Goal: Book appointment/travel/reservation

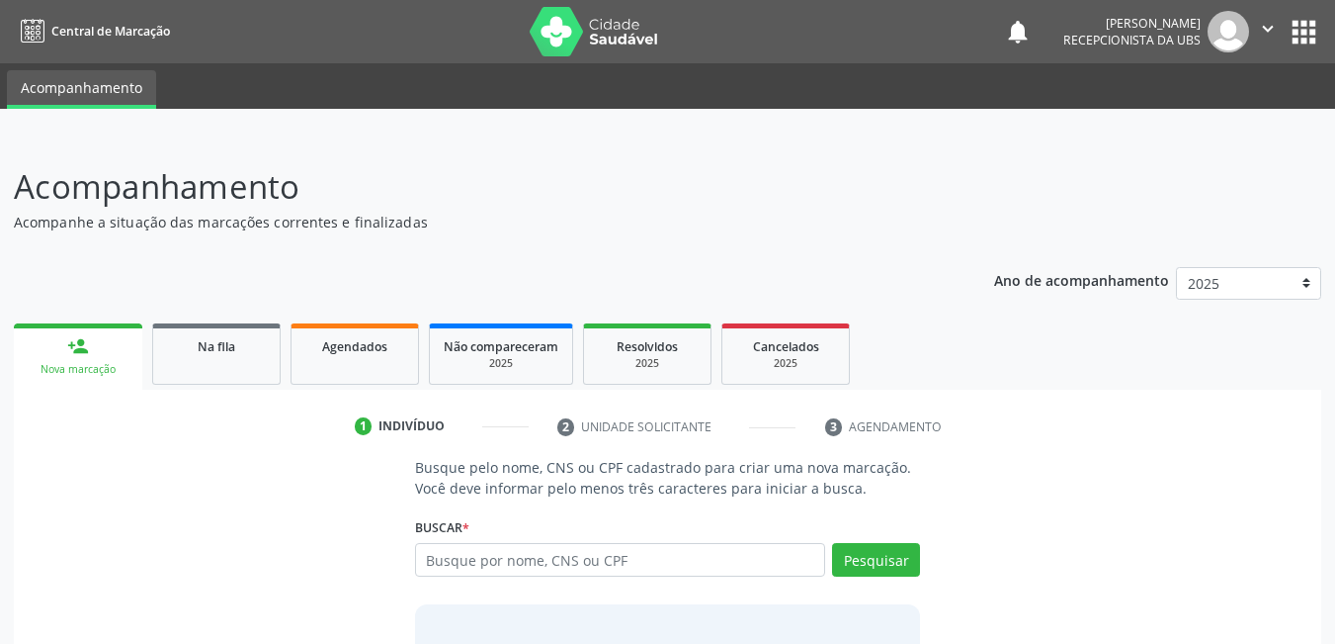
click at [650, 560] on input "text" at bounding box center [620, 560] width 411 height 34
type input "43379893749"
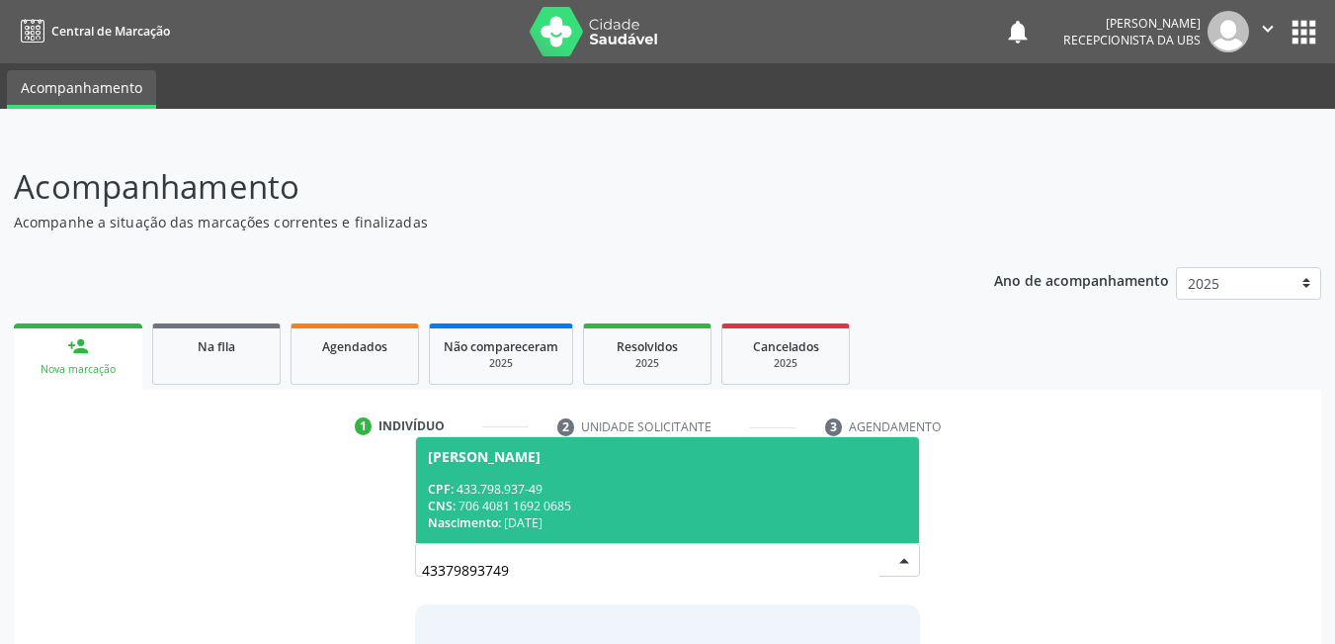
click at [642, 517] on div "Nascimento: [DATE]" at bounding box center [668, 522] width 480 height 17
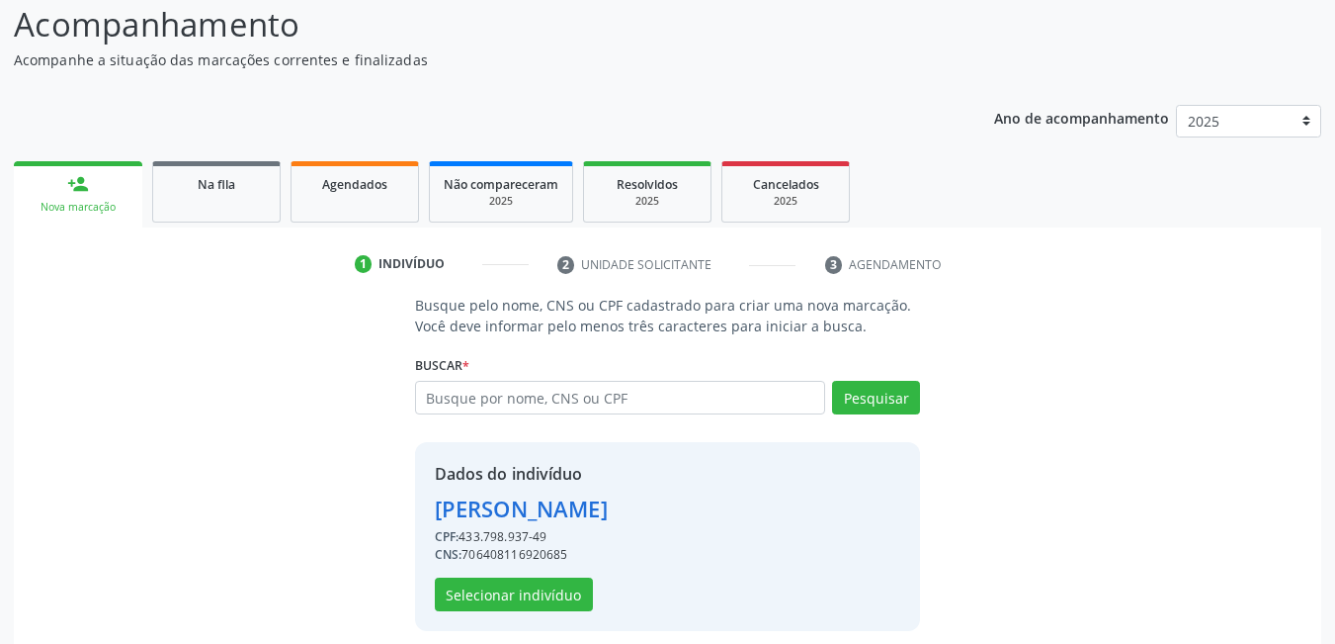
scroll to position [177, 0]
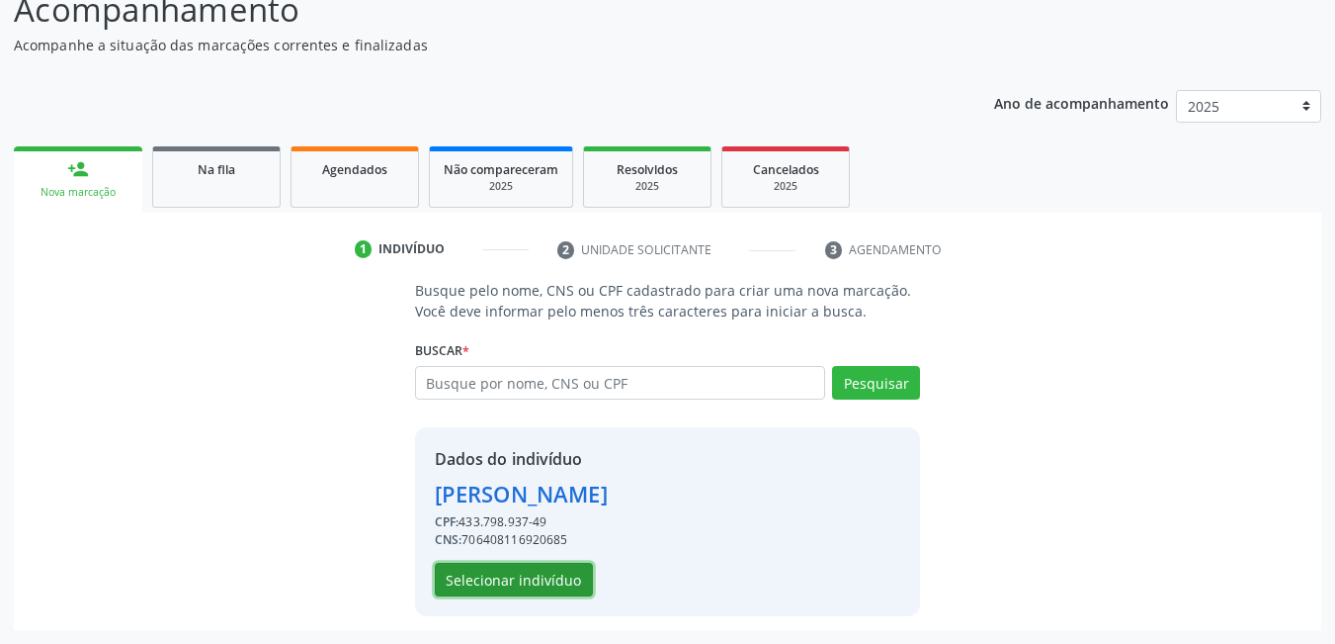
click at [567, 574] on button "Selecionar indivíduo" at bounding box center [514, 579] width 158 height 34
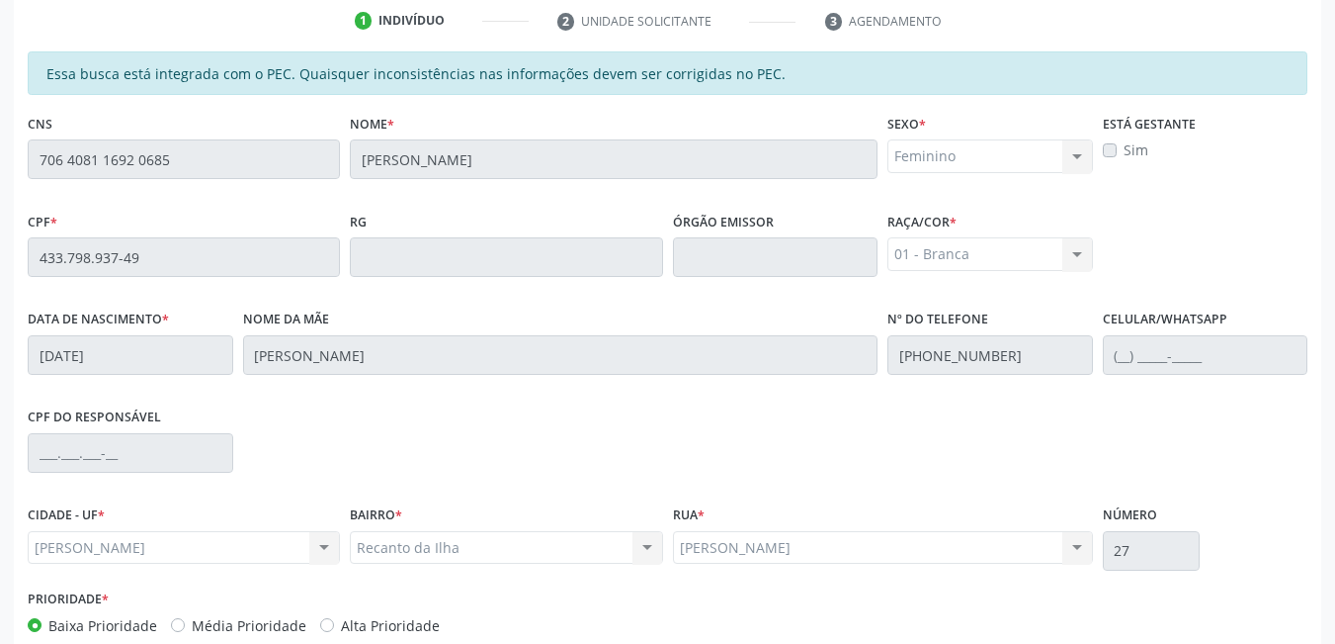
scroll to position [513, 0]
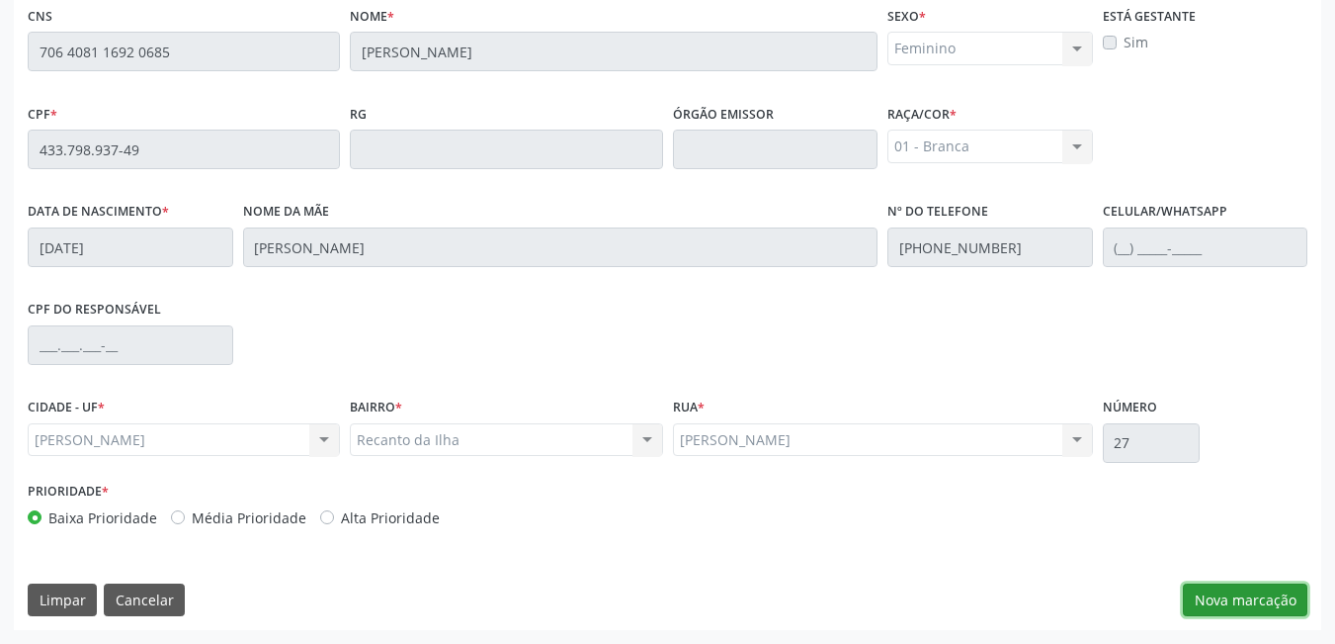
click at [1199, 596] on button "Nova marcação" at bounding box center [1245, 600] width 125 height 34
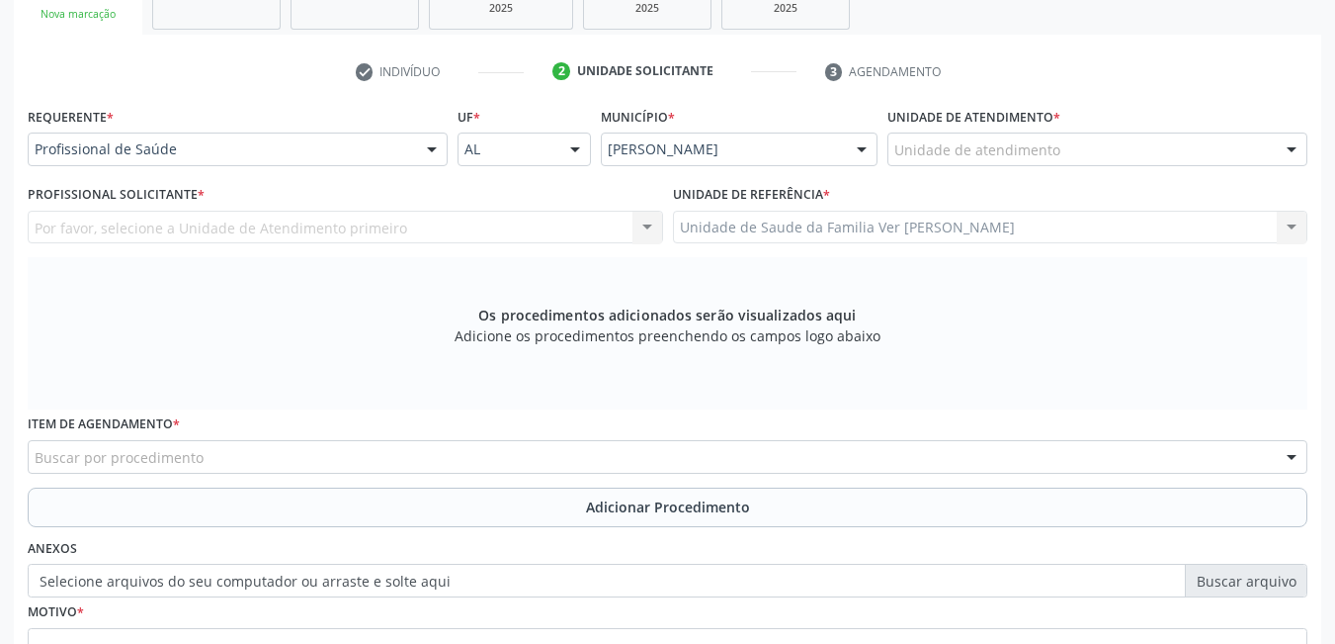
scroll to position [315, 0]
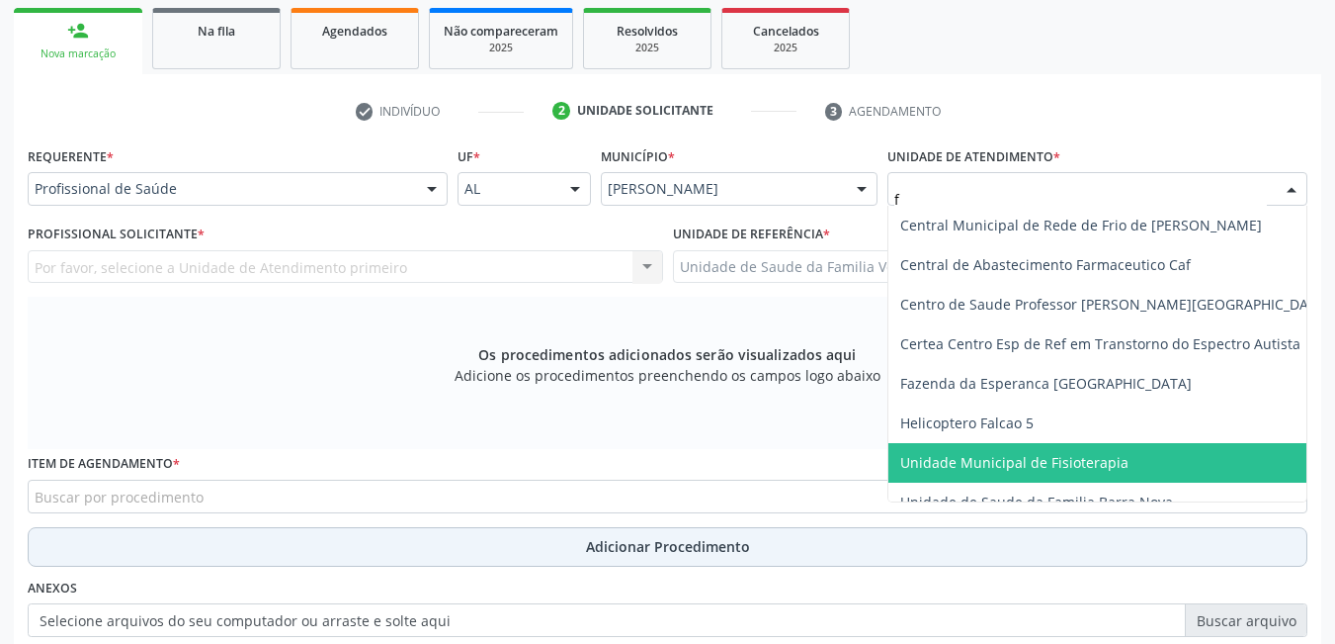
type input "fl"
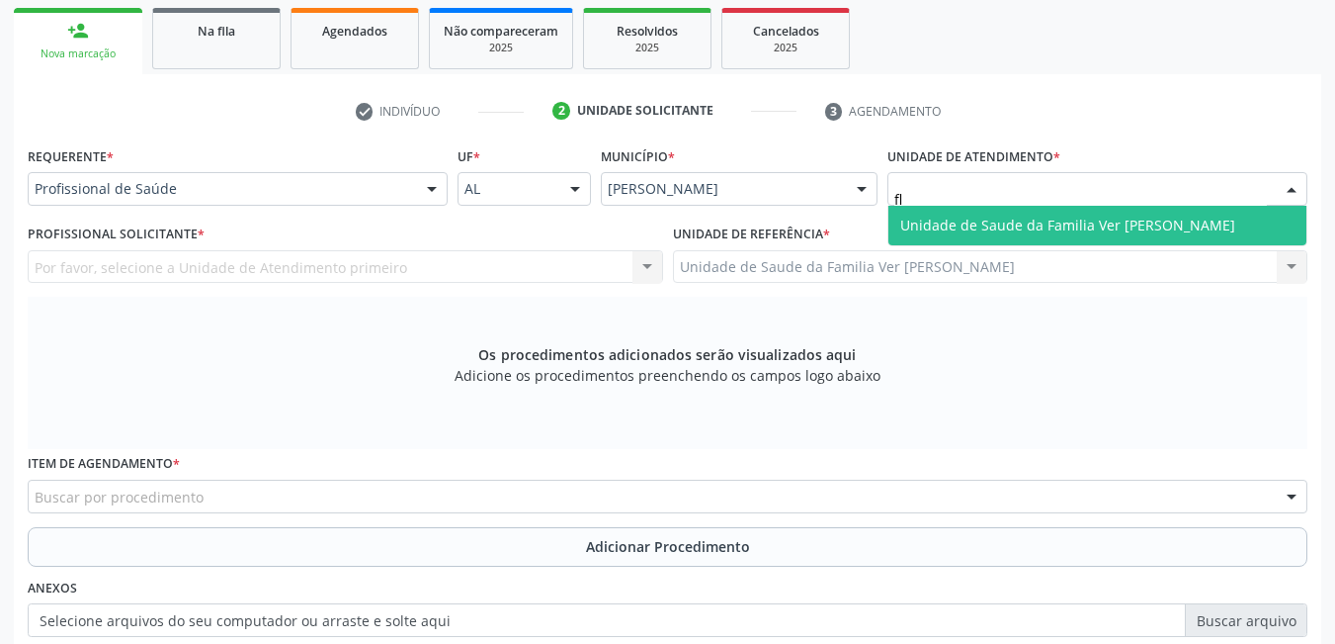
click at [1029, 225] on span "Unidade de Saude da Familia Ver [PERSON_NAME]" at bounding box center [1068, 224] width 335 height 19
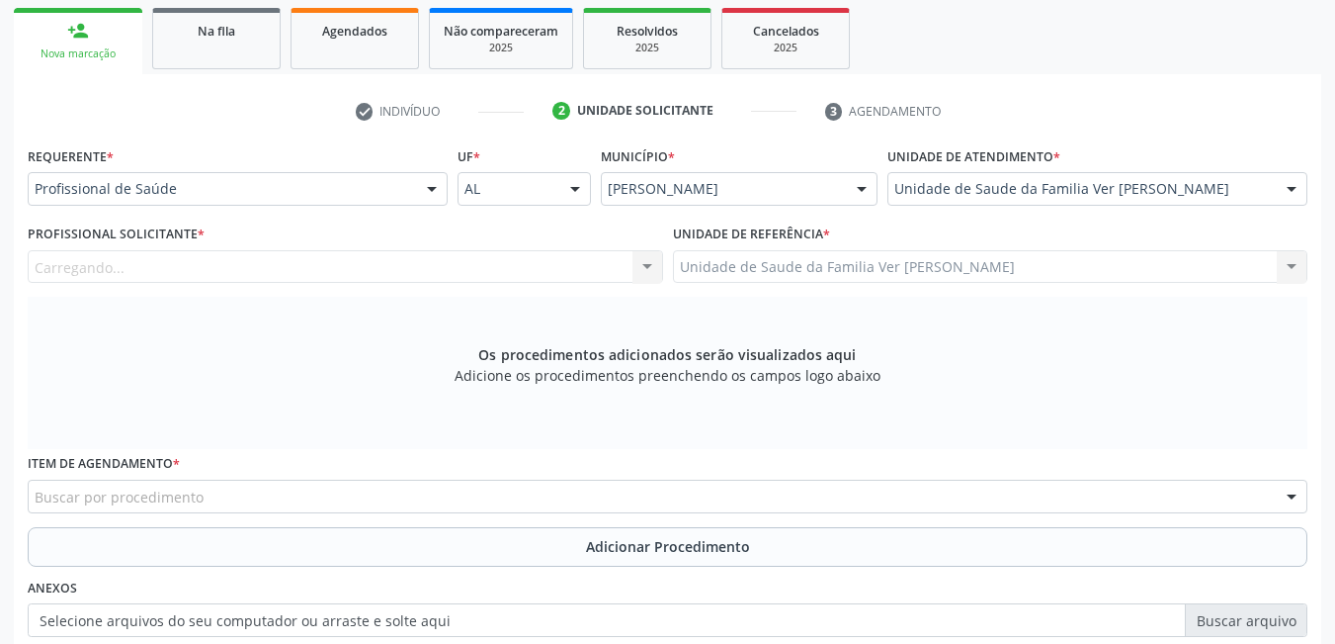
click at [551, 269] on div "Carregando... Nenhum resultado encontrado para: " " Não há nenhuma opção para s…" at bounding box center [346, 267] width 636 height 34
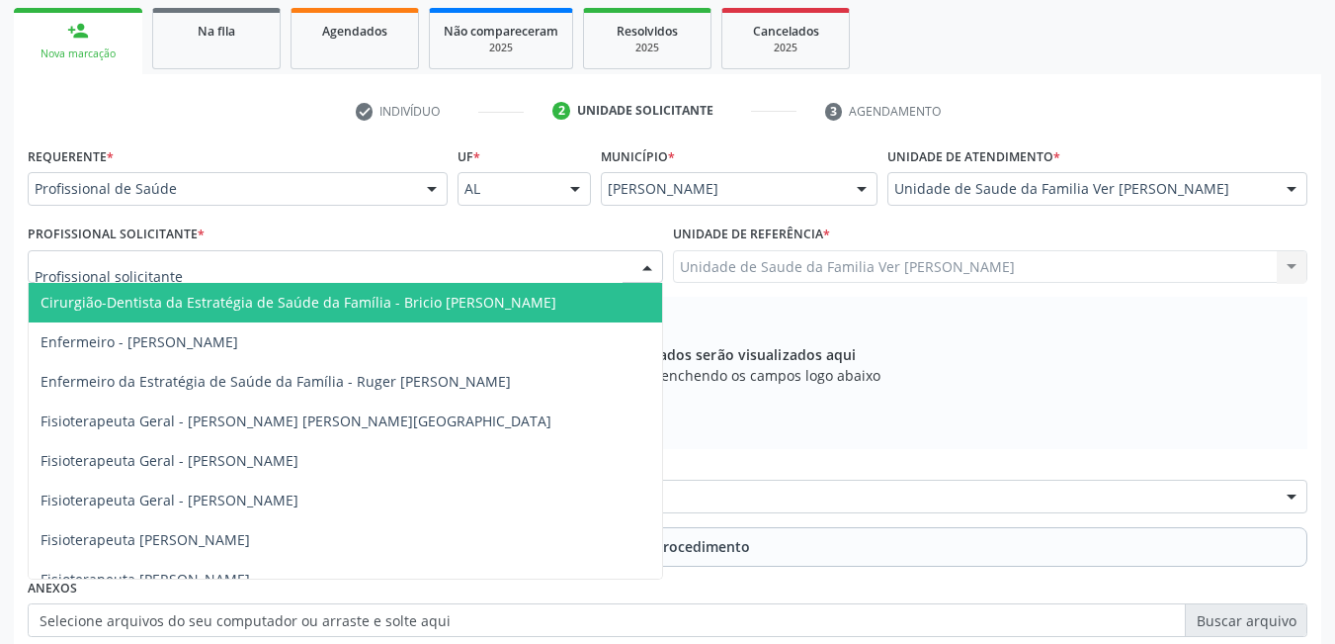
click at [502, 279] on div at bounding box center [346, 267] width 636 height 34
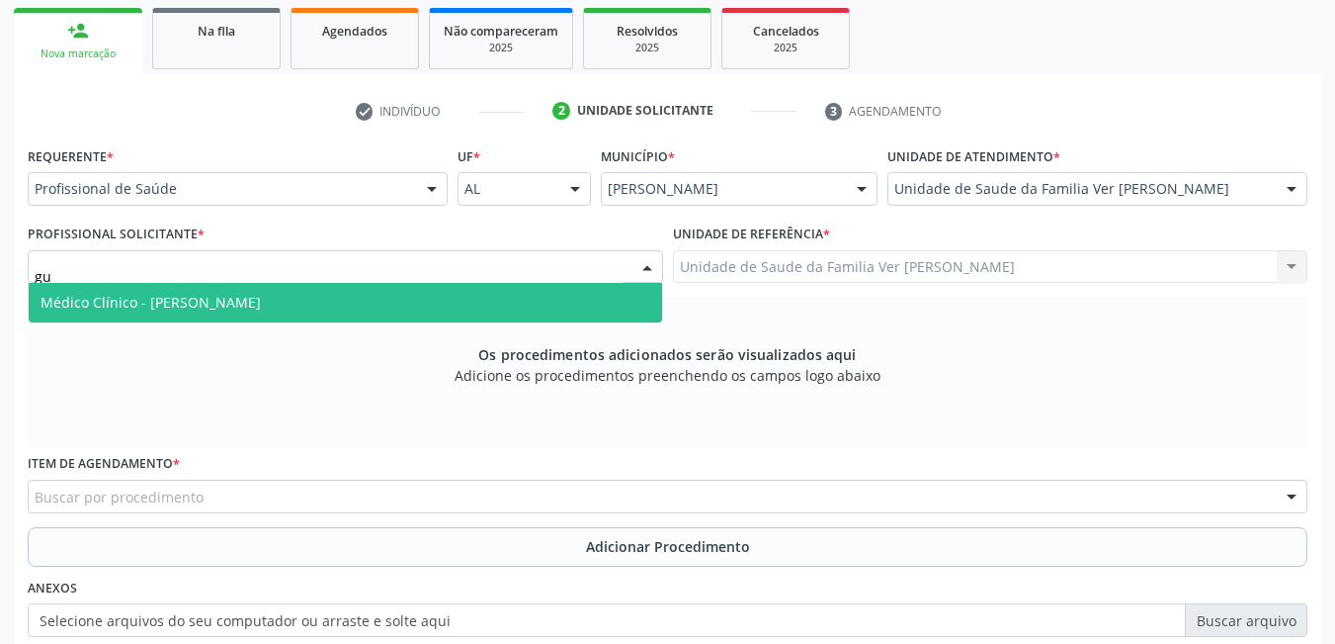
type input "gus"
click at [490, 294] on span "Médico Clínico - [PERSON_NAME]" at bounding box center [346, 303] width 634 height 40
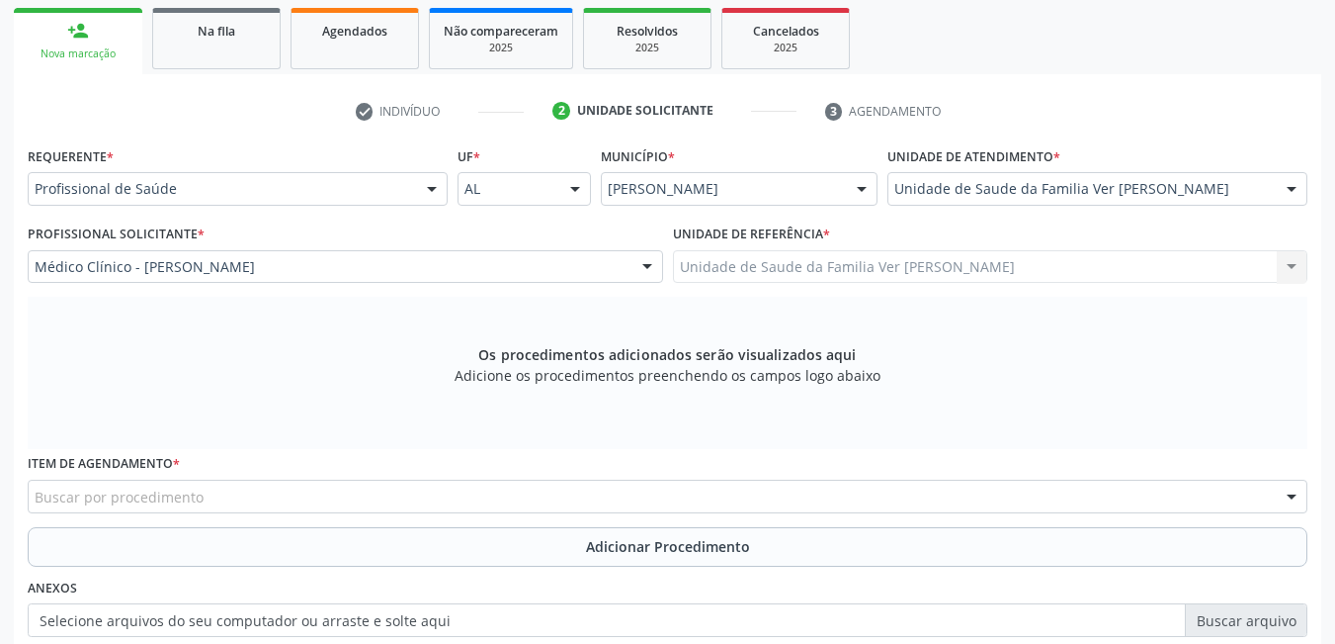
click at [407, 491] on div "Buscar por procedimento" at bounding box center [668, 496] width 1280 height 34
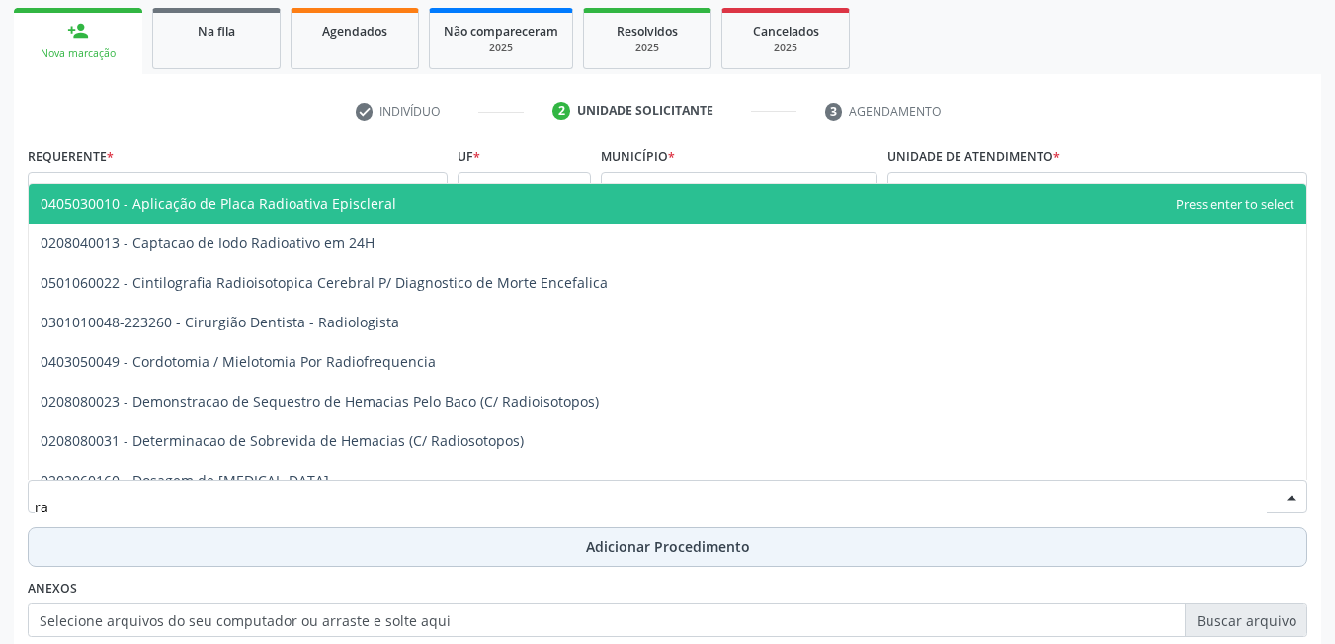
type input "r"
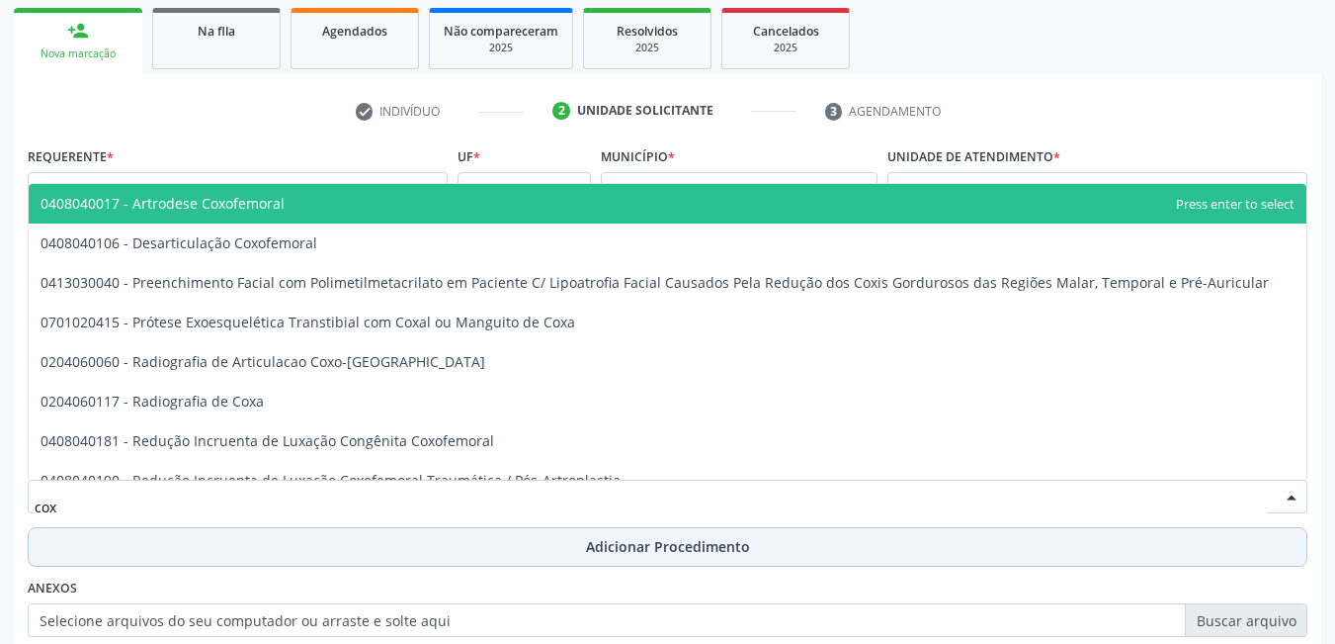
type input "coxo"
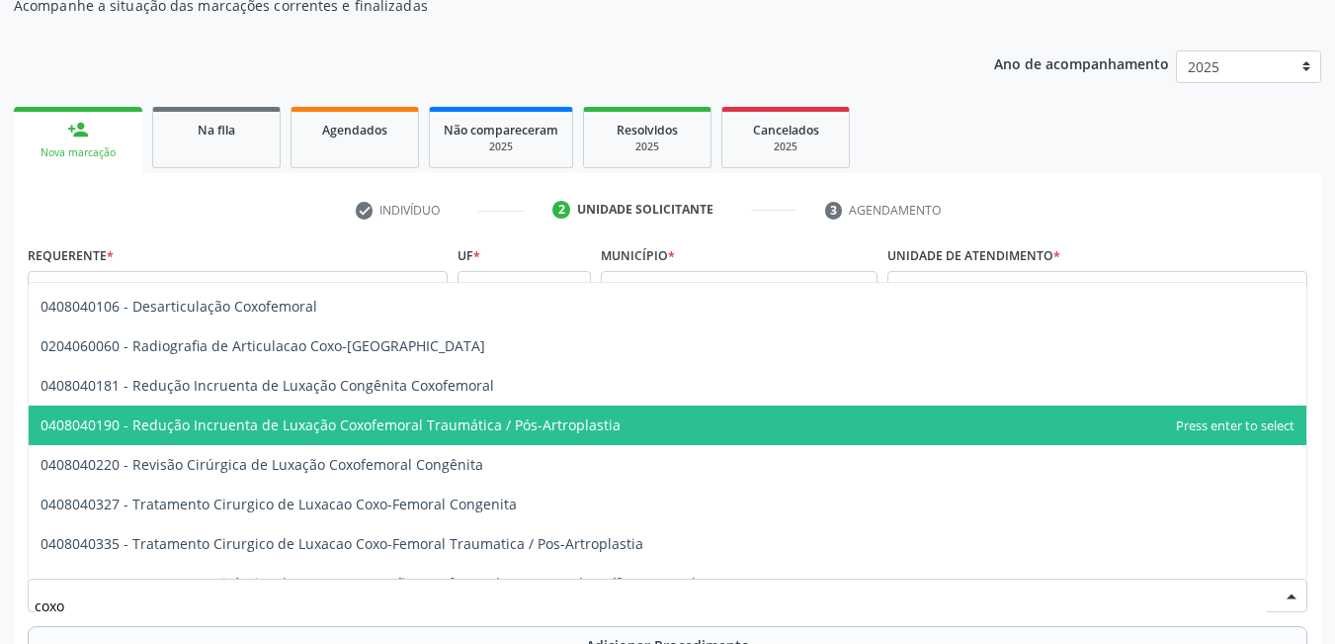
scroll to position [1, 0]
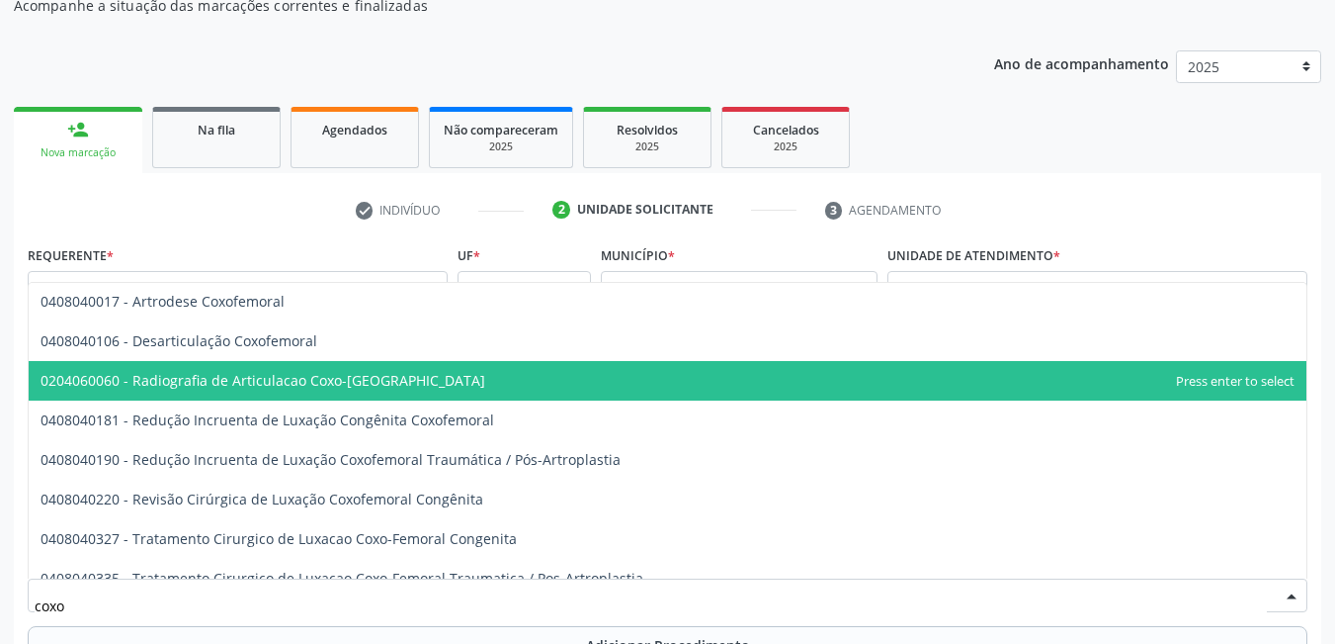
click at [479, 368] on span "0204060060 - Radiografia de Articulacao Coxo-[GEOGRAPHIC_DATA]" at bounding box center [668, 381] width 1278 height 40
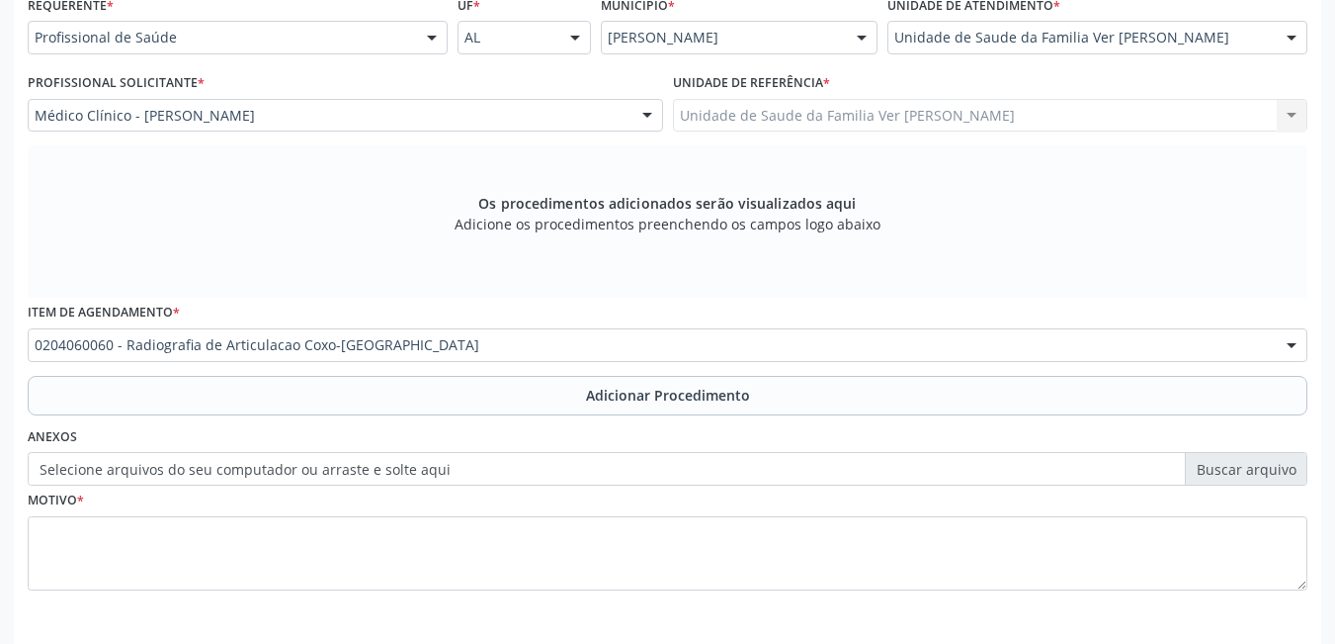
scroll to position [513, 0]
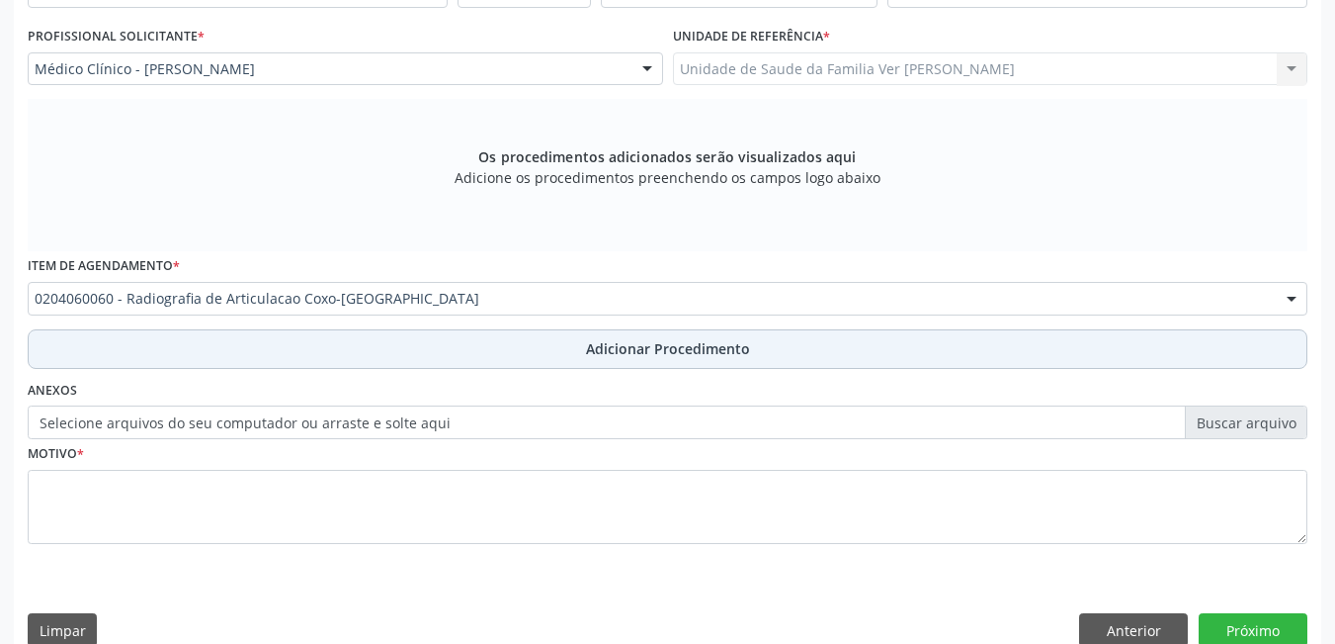
click at [449, 361] on button "Adicionar Procedimento" at bounding box center [668, 349] width 1280 height 40
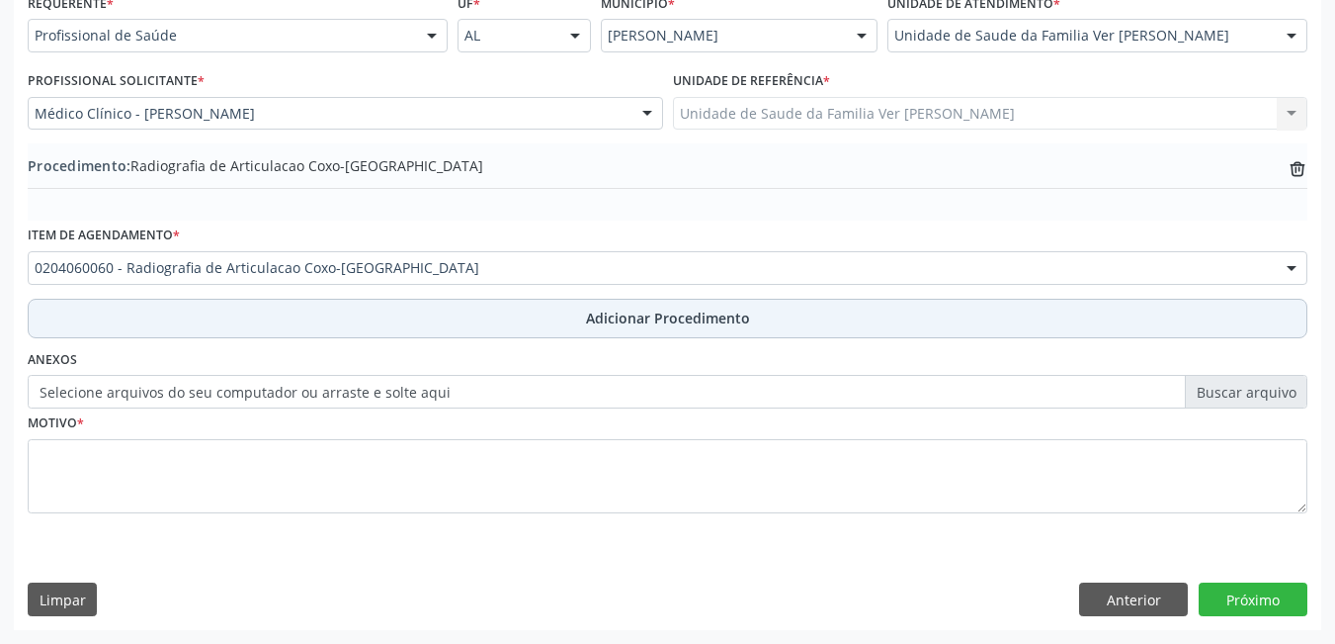
scroll to position [469, 0]
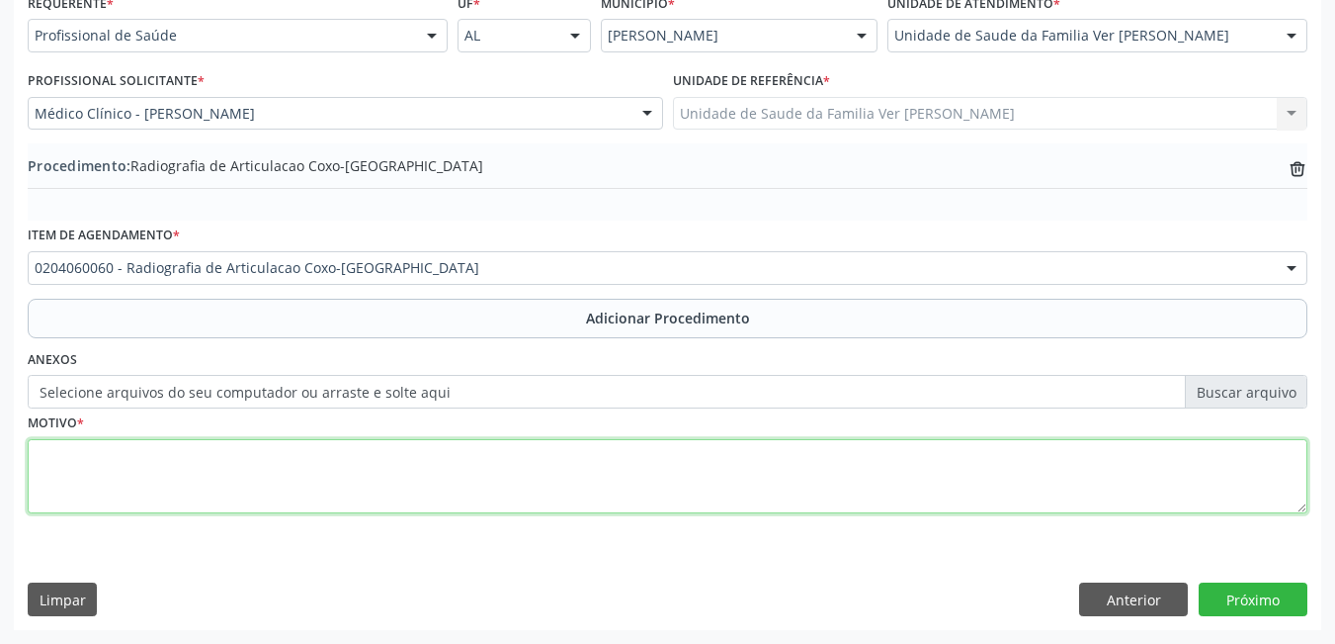
click at [419, 444] on textarea at bounding box center [668, 476] width 1280 height 75
type textarea "queda em [DATE], evoluindo com dor crônica em quadril à direita"
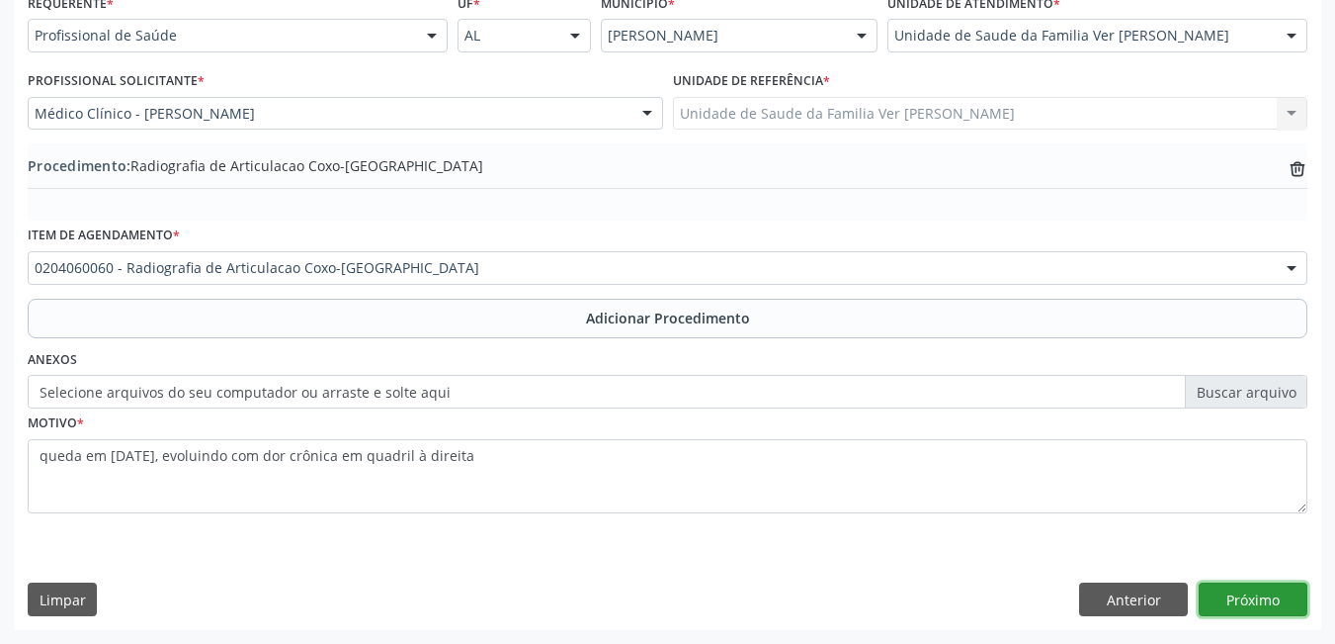
click at [1222, 600] on button "Próximo" at bounding box center [1253, 599] width 109 height 34
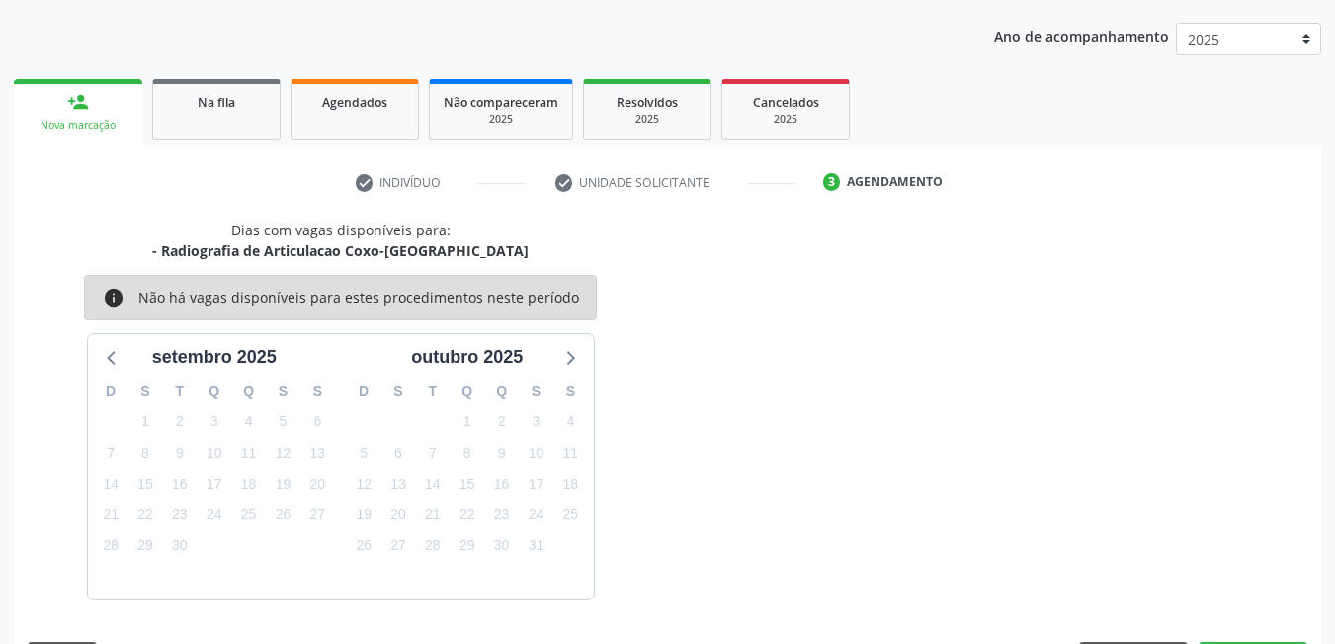
scroll to position [302, 0]
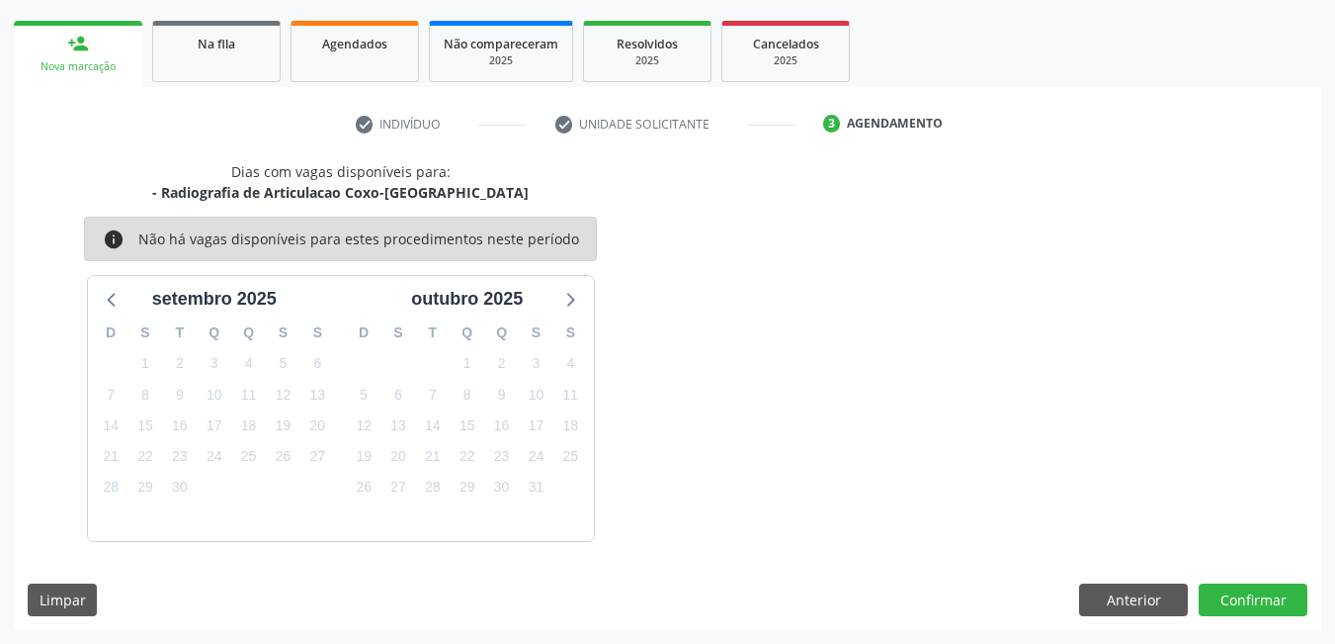
click at [1259, 621] on div "Dias com vagas disponíveis para: - Radiografia de Articulacao Coxo-[GEOGRAPHIC_…" at bounding box center [668, 395] width 1308 height 469
click at [1256, 601] on button "Confirmar" at bounding box center [1253, 600] width 109 height 34
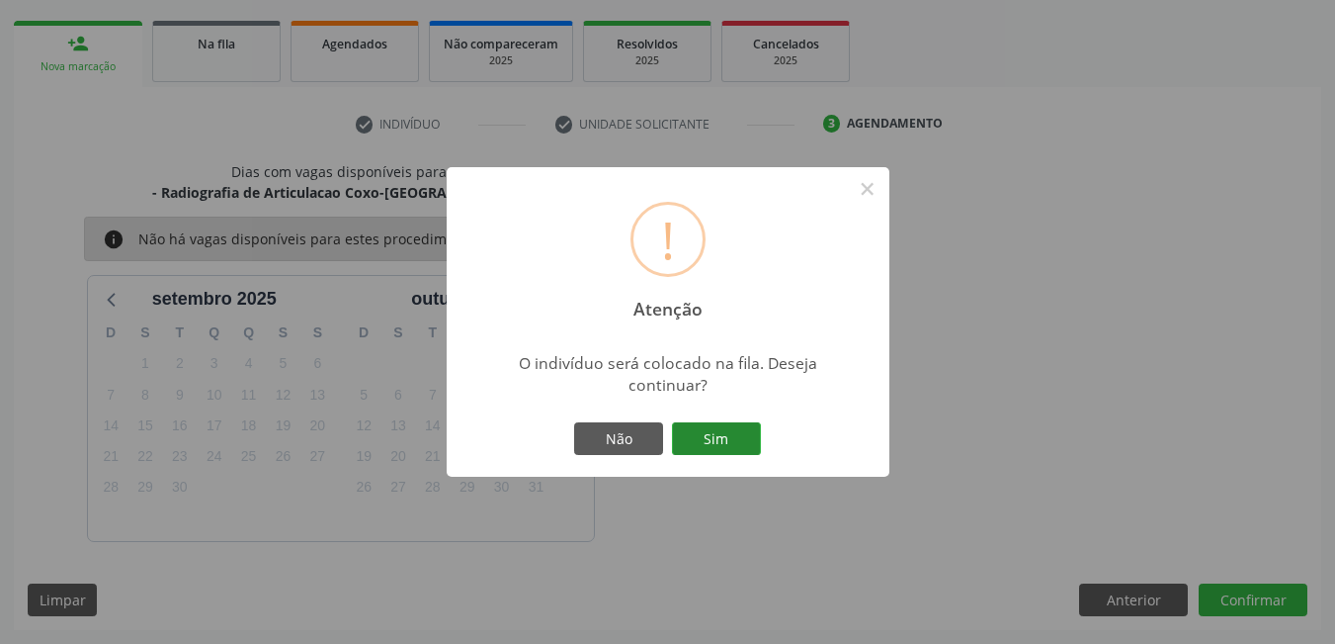
click at [738, 438] on button "Sim" at bounding box center [716, 439] width 89 height 34
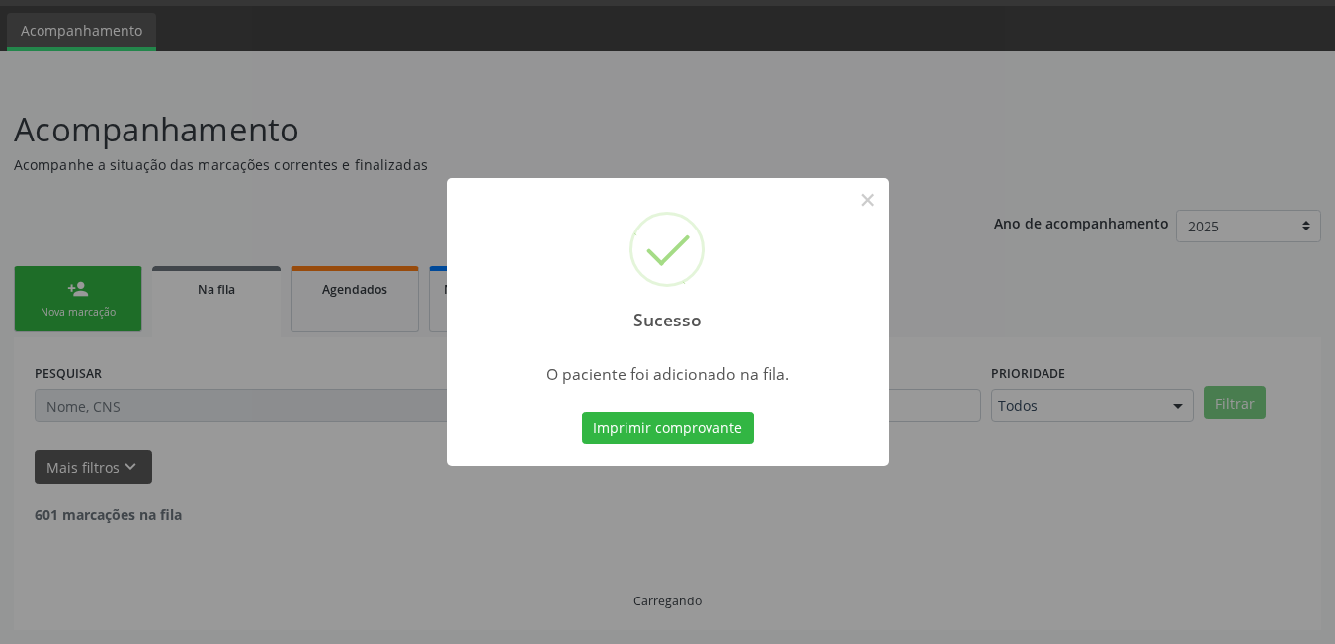
scroll to position [37, 0]
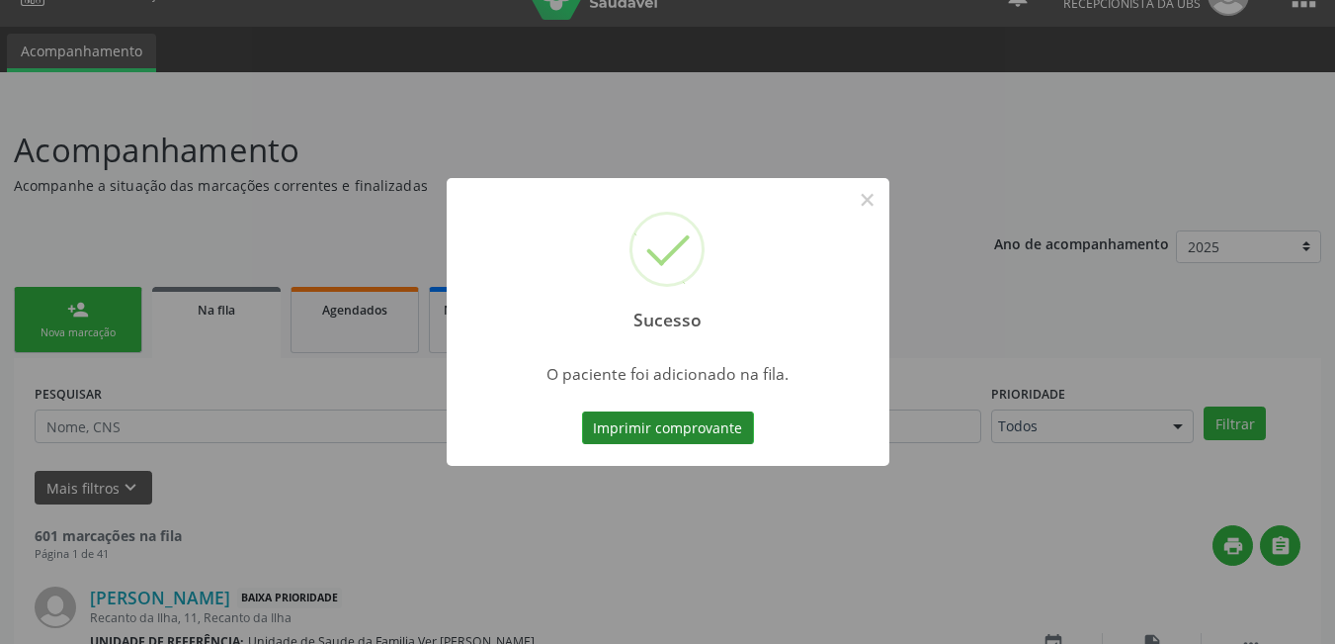
click at [690, 434] on button "Imprimir comprovante" at bounding box center [668, 428] width 172 height 34
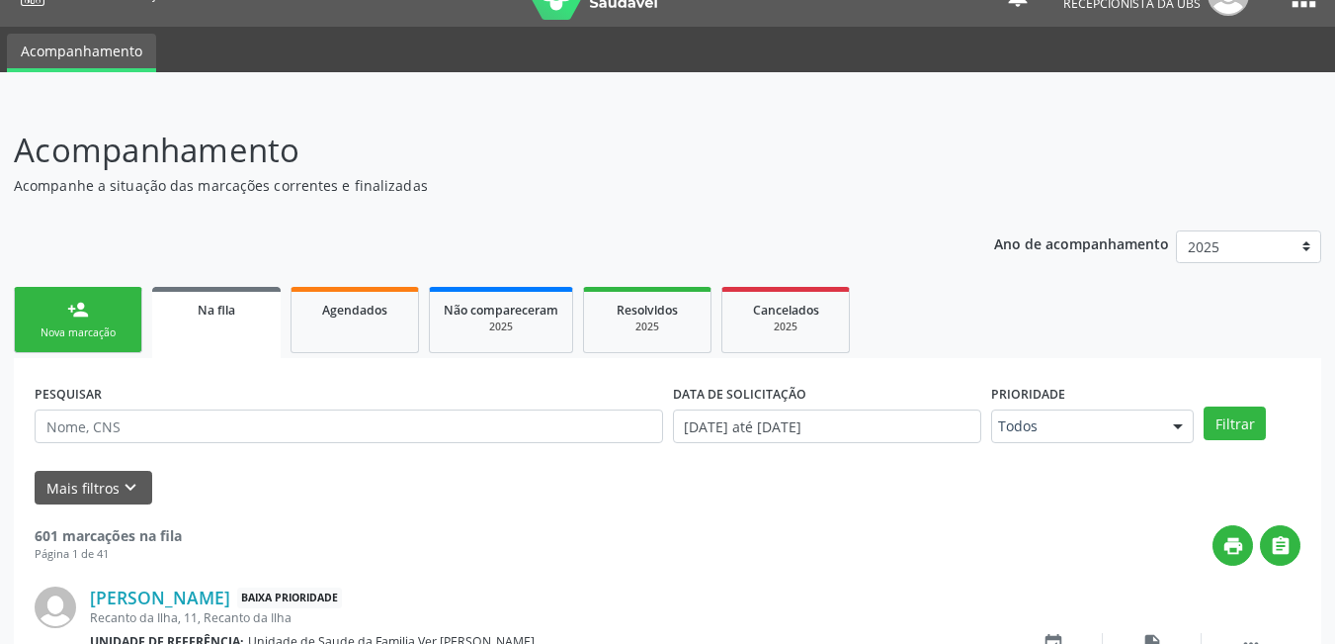
click at [68, 328] on div "Nova marcação" at bounding box center [78, 332] width 99 height 15
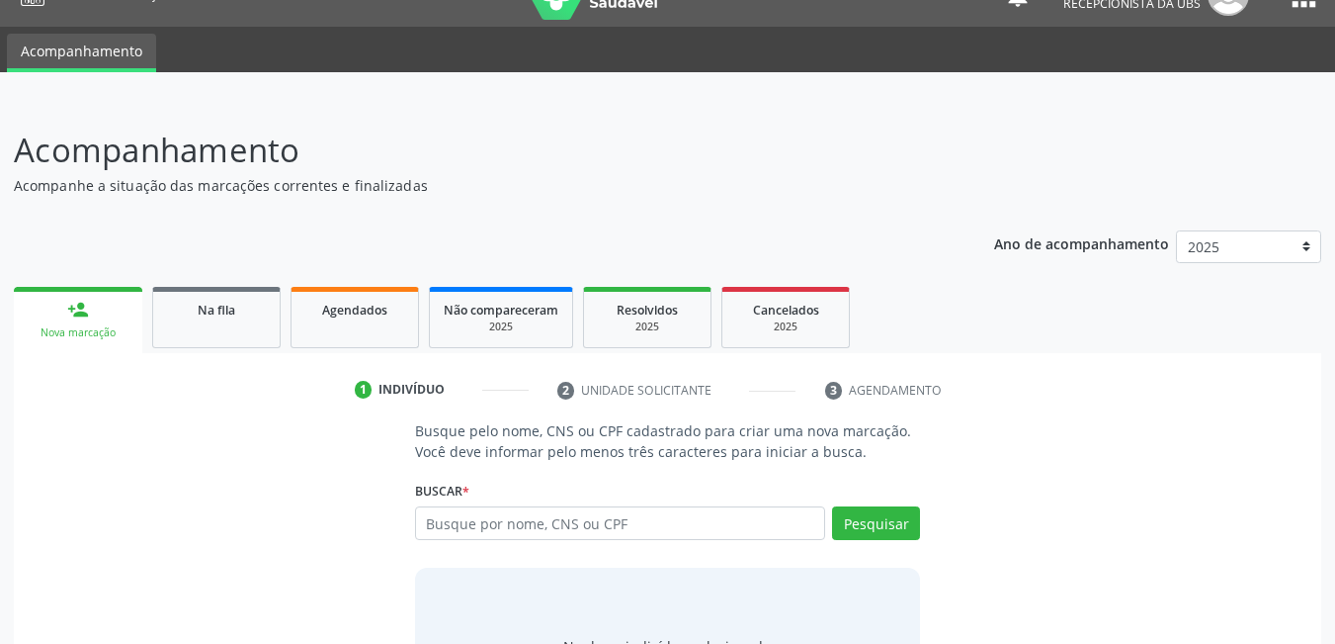
scroll to position [146, 0]
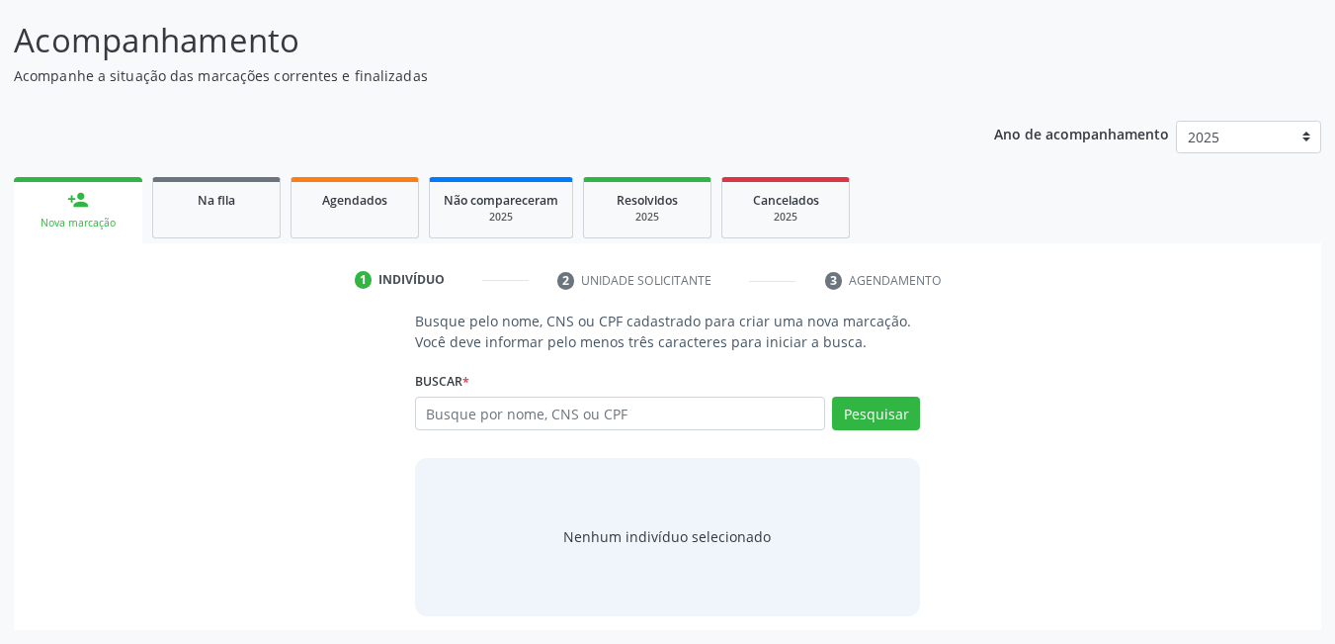
click at [14, 177] on link "person_add Nova marcação" at bounding box center [78, 210] width 129 height 66
click at [608, 410] on input "text" at bounding box center [620, 413] width 411 height 34
type input "7"
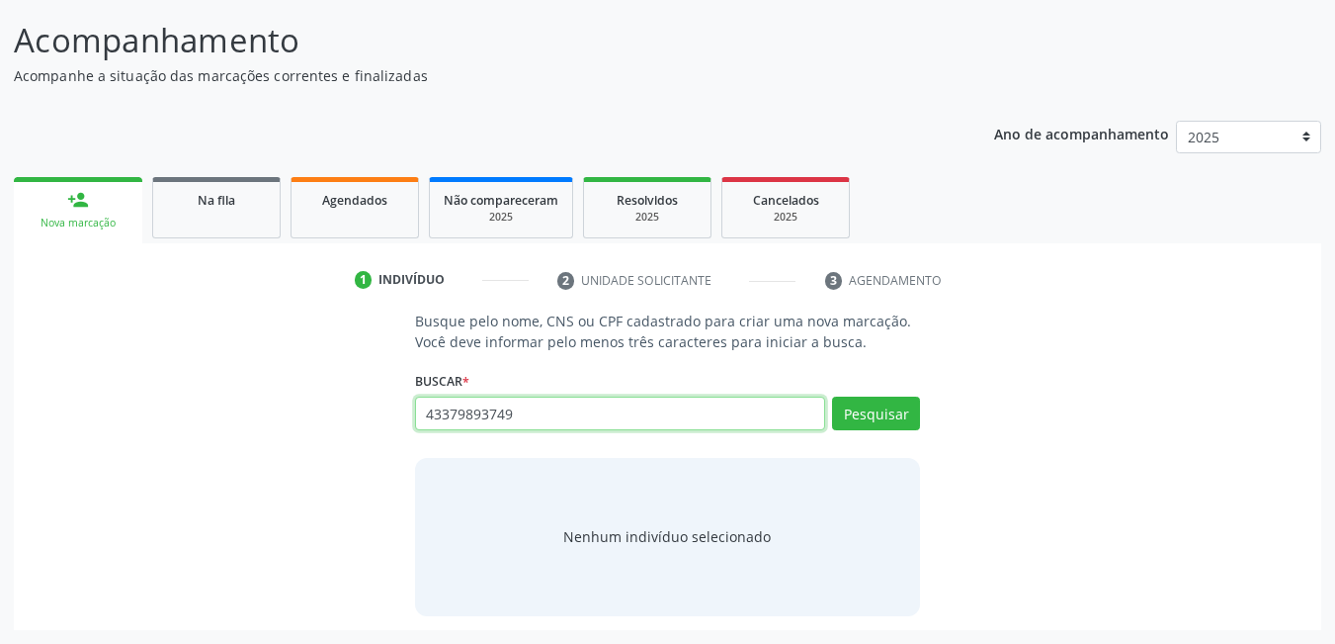
type input "43379893749"
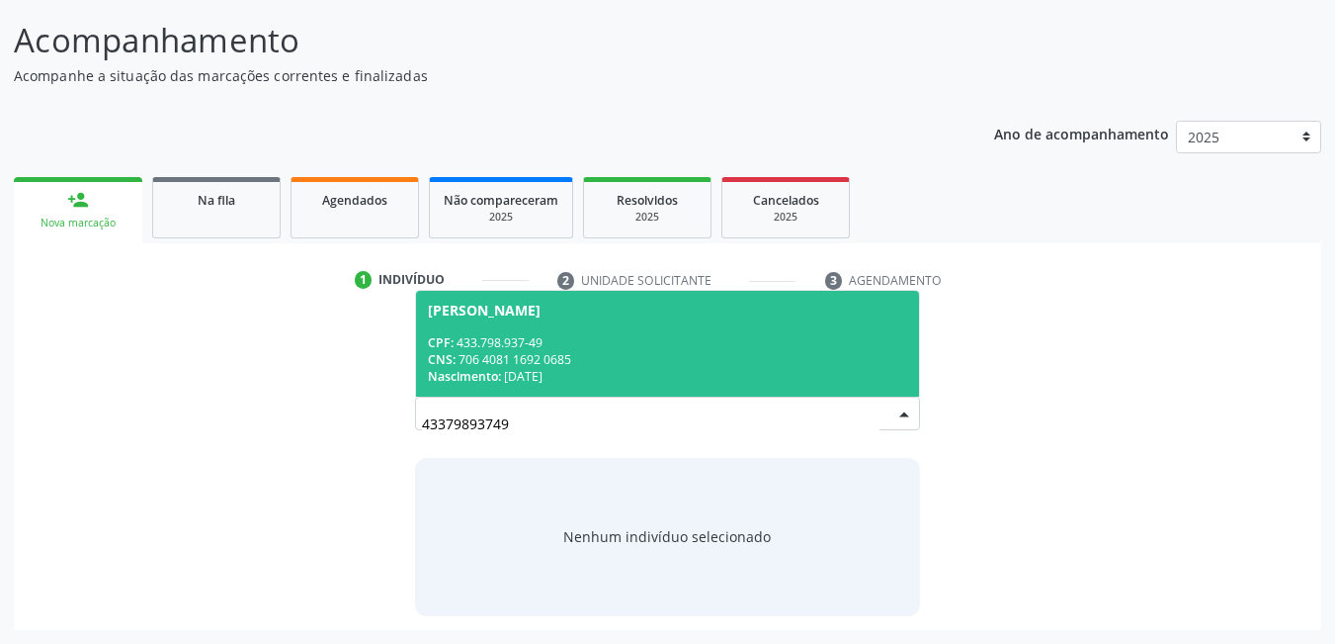
click at [611, 381] on div "Nascimento: [DATE]" at bounding box center [668, 376] width 480 height 17
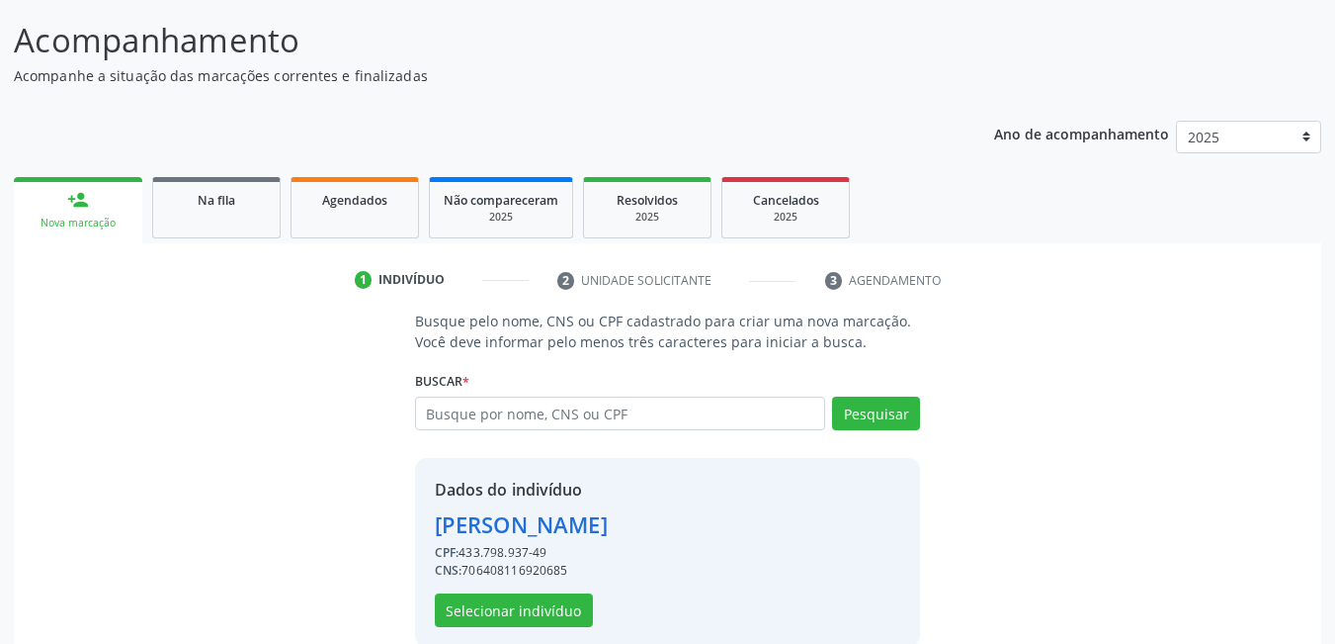
scroll to position [177, 0]
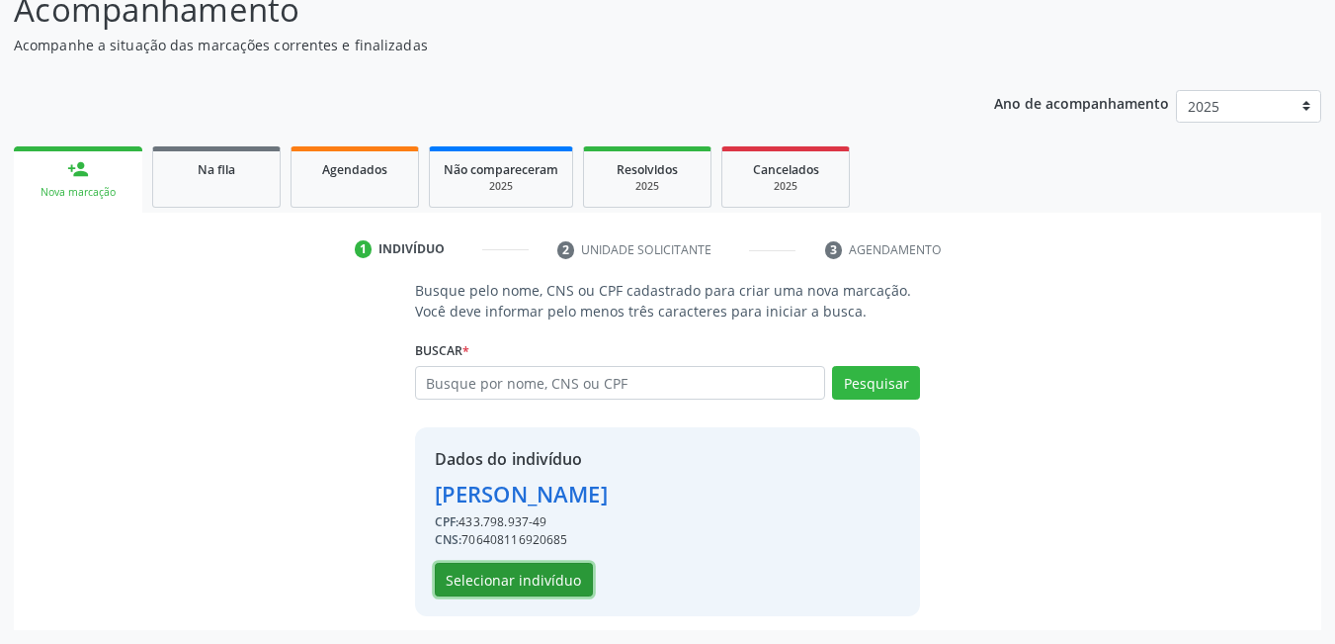
click at [518, 585] on button "Selecionar indivíduo" at bounding box center [514, 579] width 158 height 34
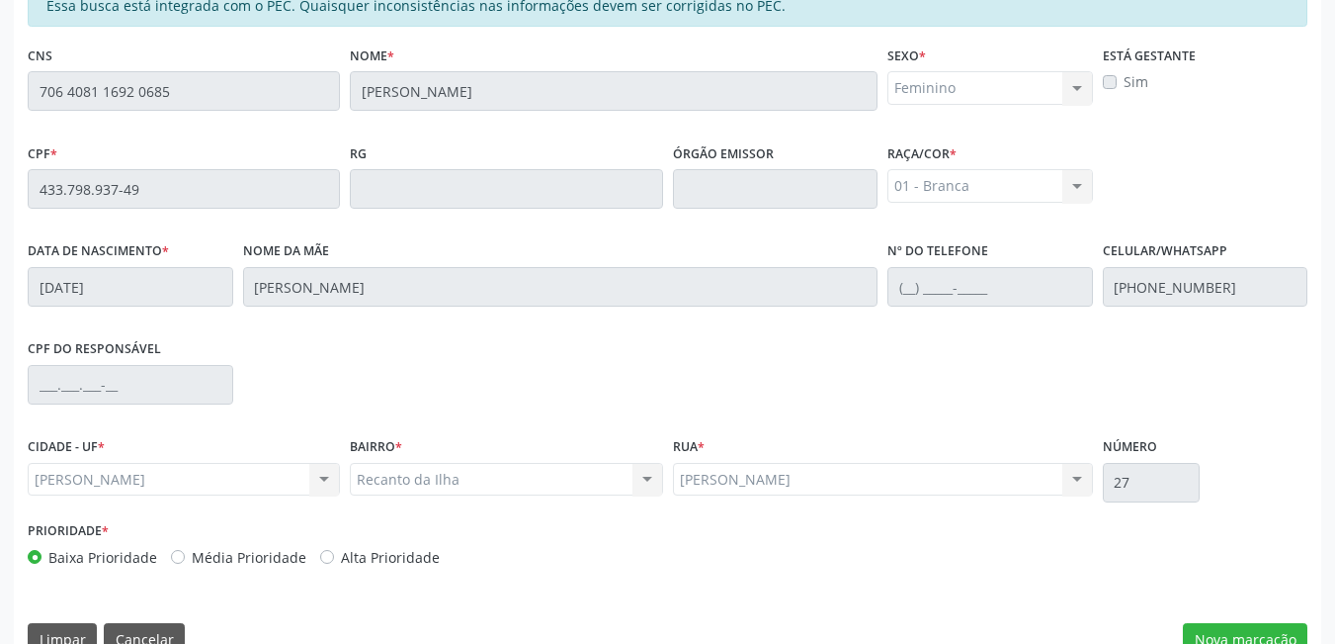
scroll to position [513, 0]
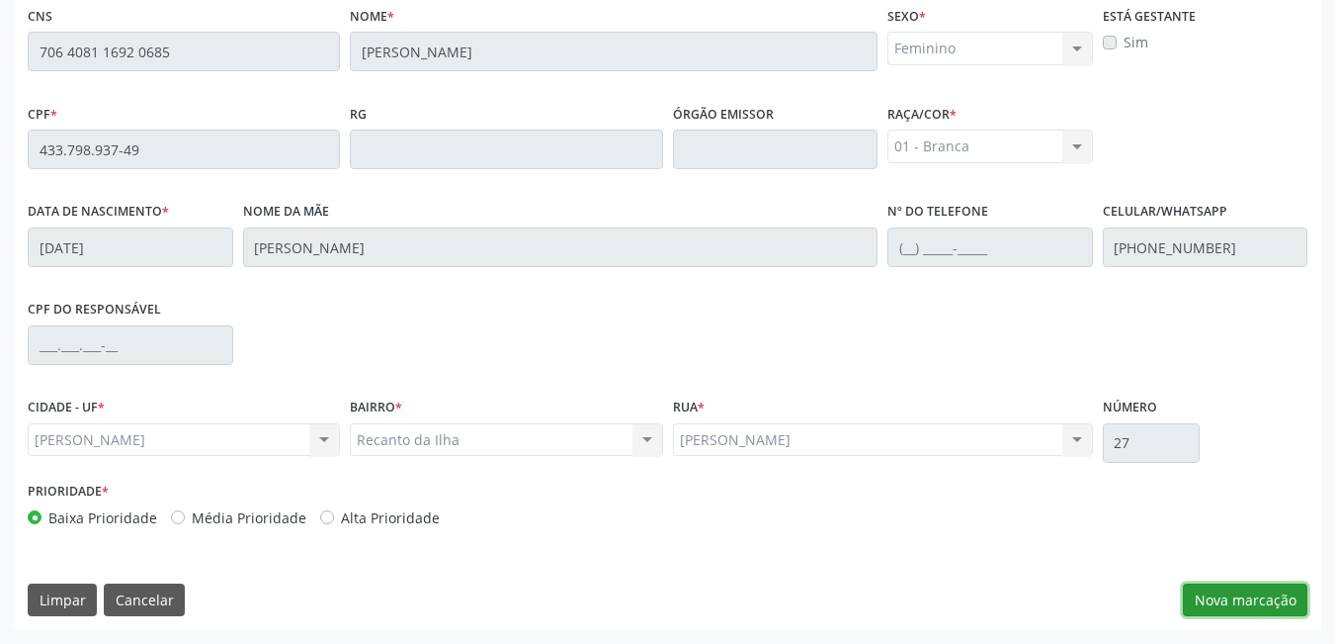
click at [1294, 590] on button "Nova marcação" at bounding box center [1245, 600] width 125 height 34
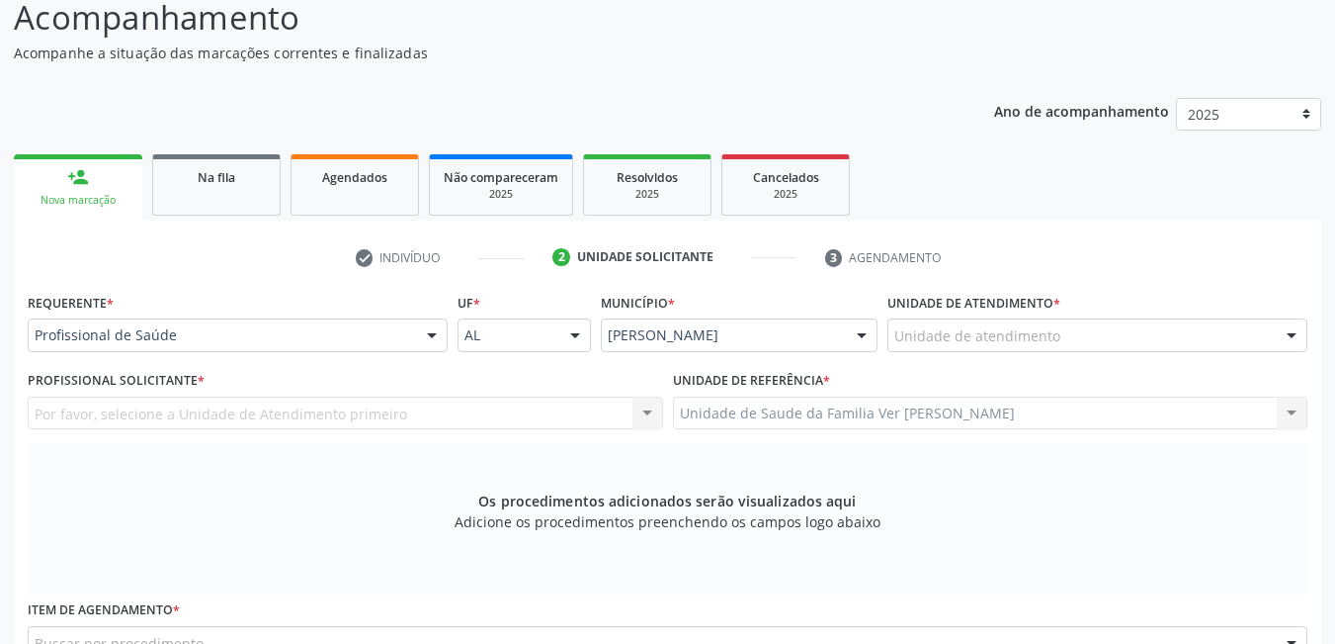
scroll to position [148, 0]
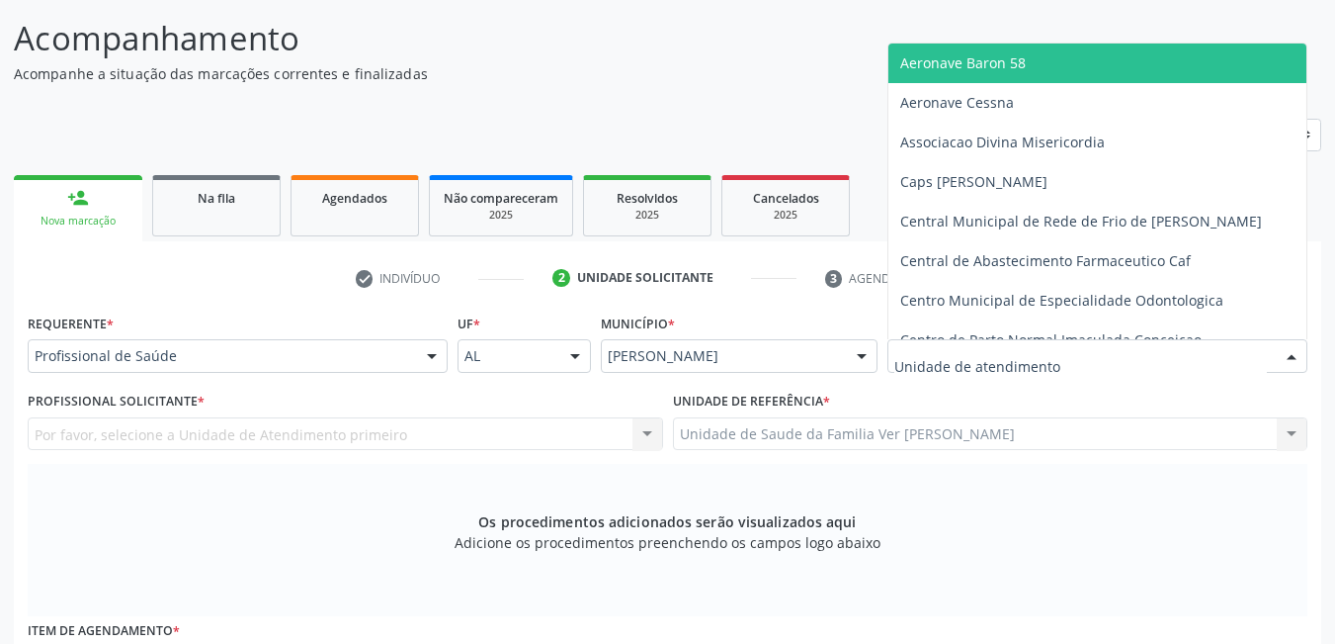
click at [1088, 354] on div at bounding box center [1098, 356] width 420 height 34
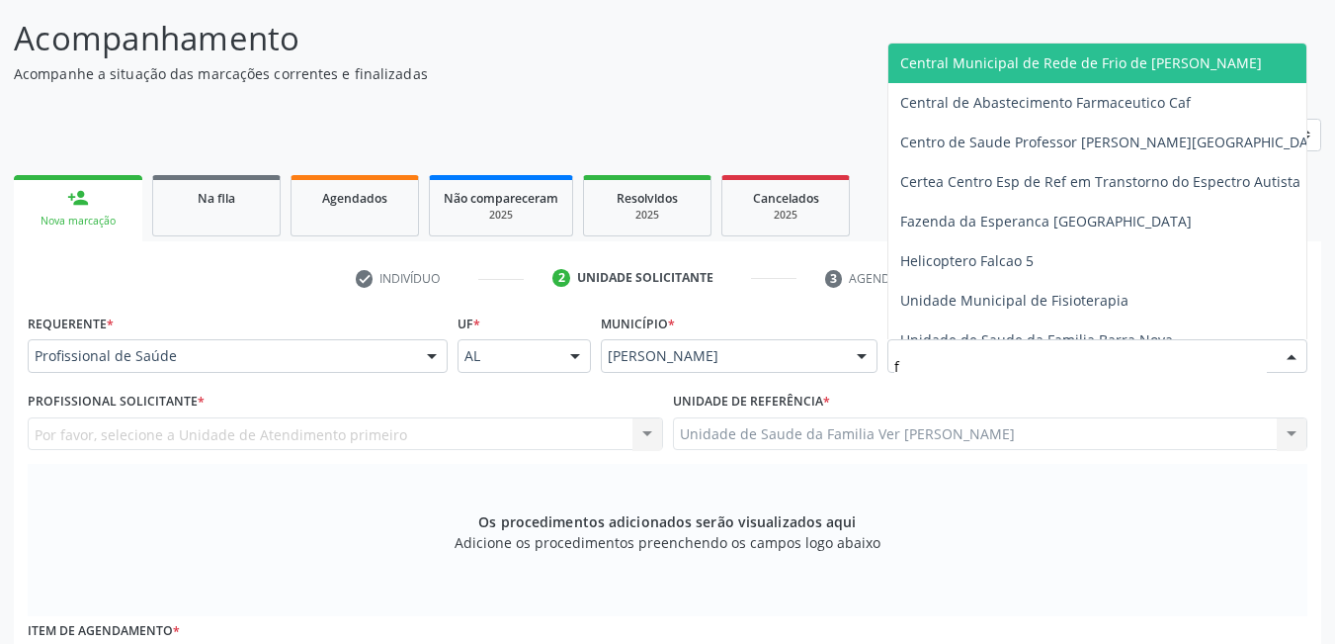
type input "fl"
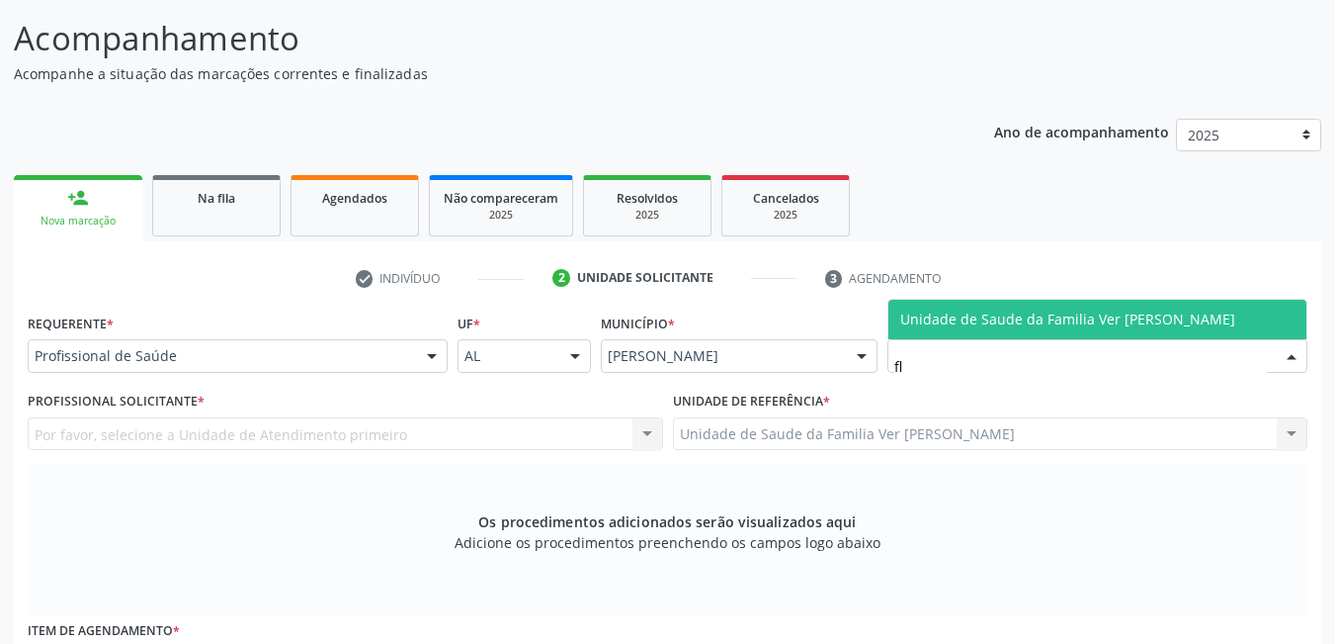
click at [1056, 316] on span "Unidade de Saude da Familia Ver [PERSON_NAME]" at bounding box center [1068, 318] width 335 height 19
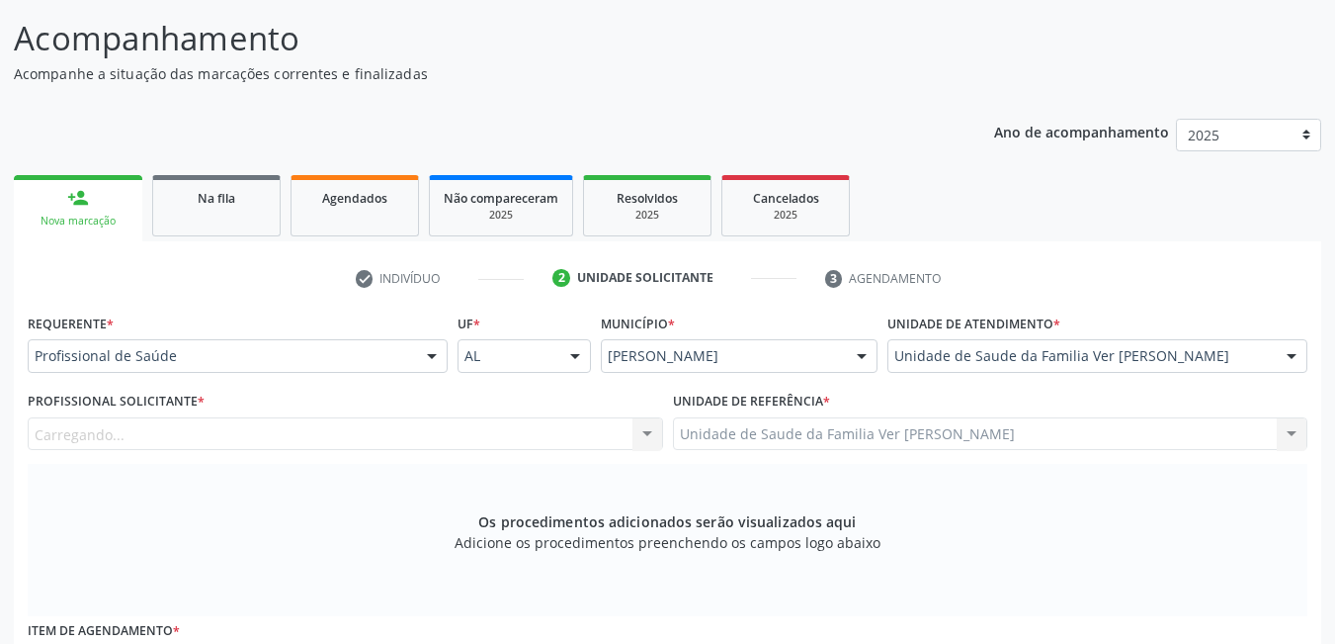
click at [512, 436] on div "Carregando... Nenhum resultado encontrado para: " " Não há nenhuma opção para s…" at bounding box center [346, 434] width 636 height 34
click at [504, 440] on div "Profissional solicitante" at bounding box center [346, 434] width 636 height 34
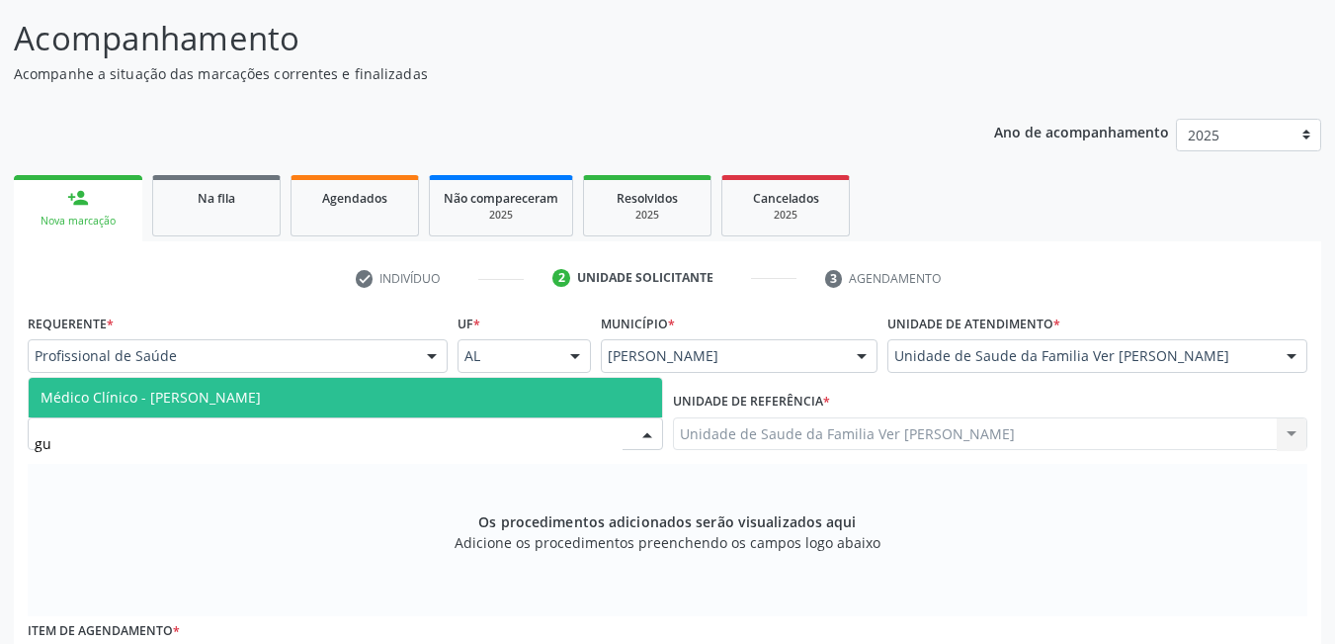
type input "gus"
click at [455, 407] on span "Médico Clínico - [PERSON_NAME]" at bounding box center [346, 398] width 634 height 40
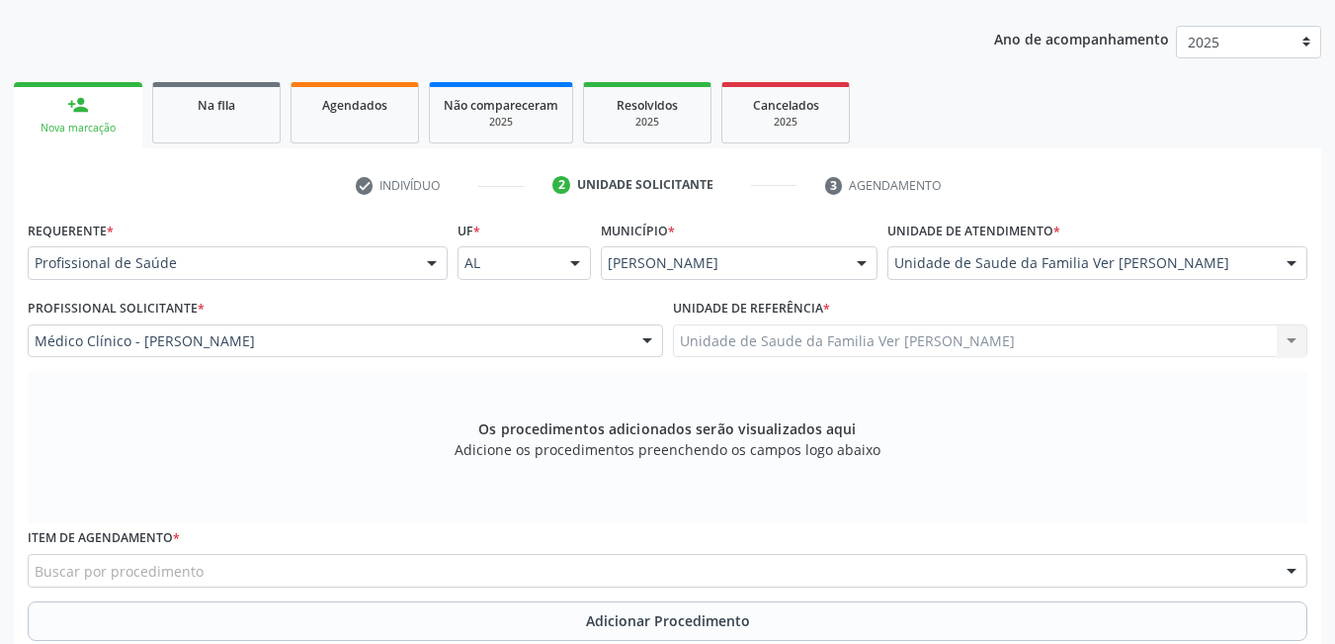
scroll to position [544, 0]
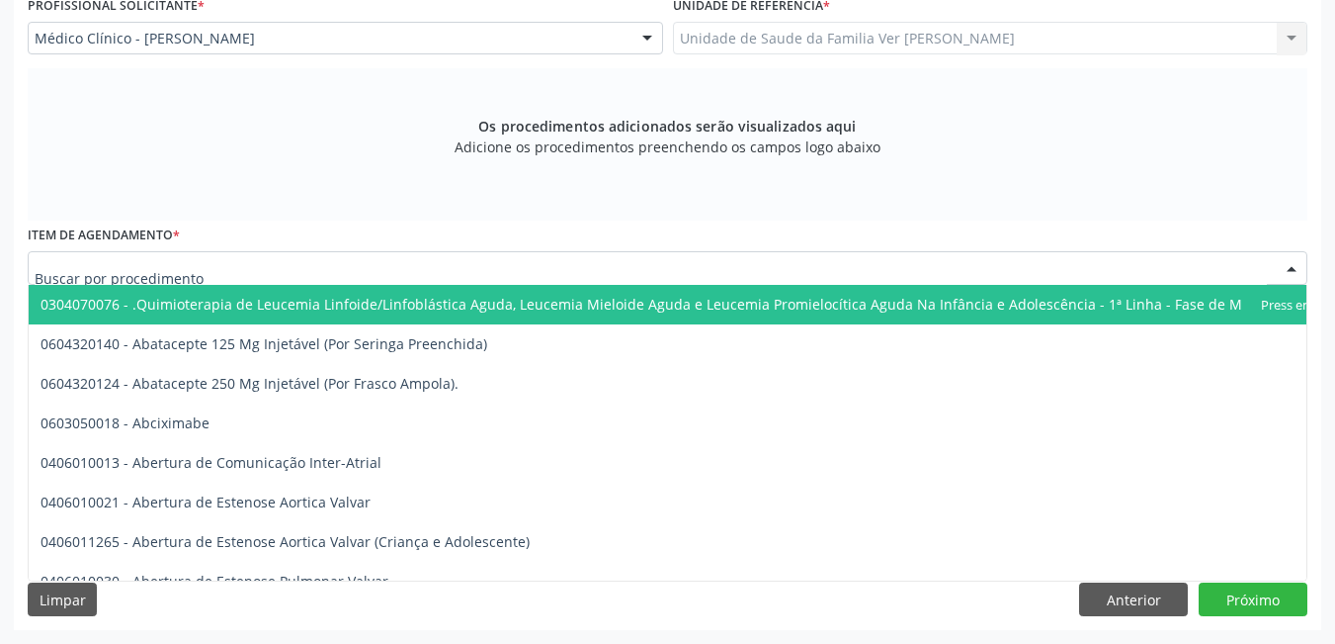
click at [379, 253] on div at bounding box center [668, 268] width 1280 height 34
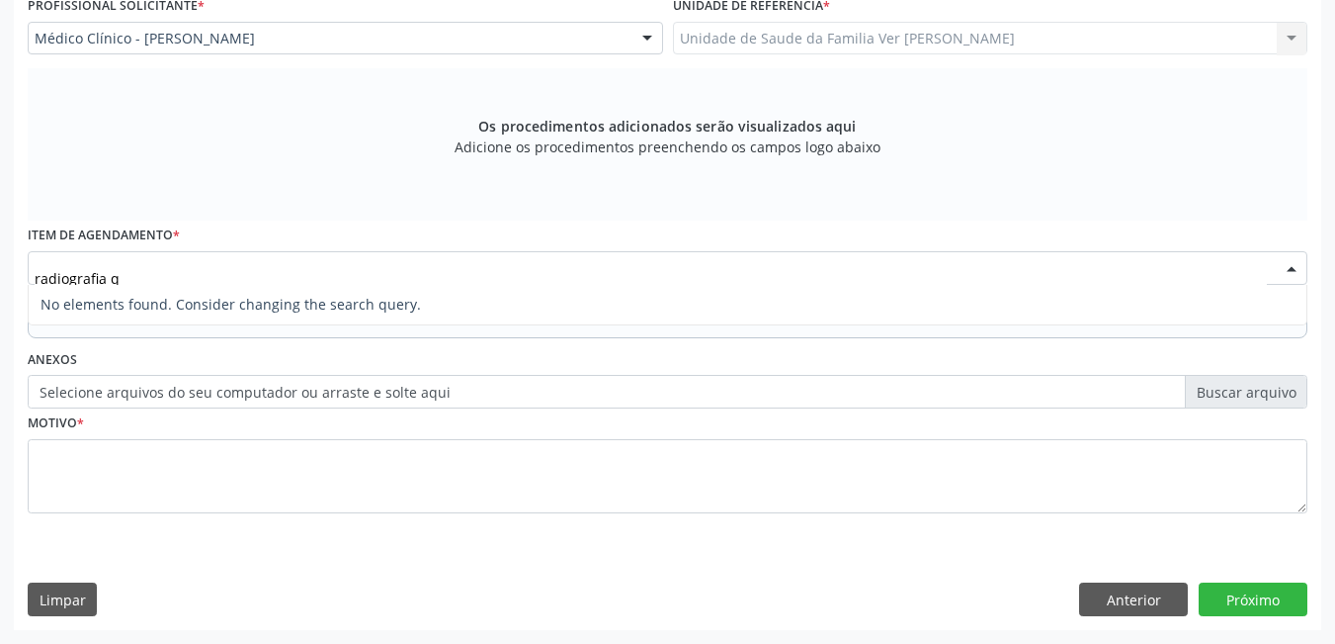
type input "radiografia"
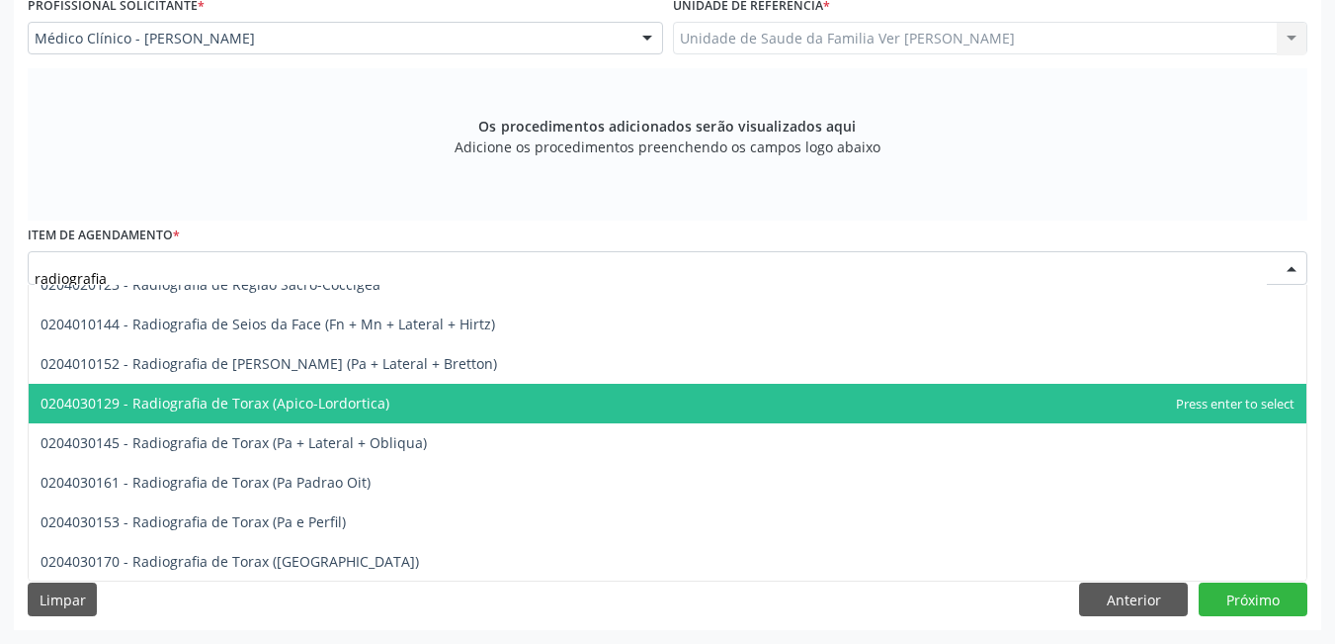
scroll to position [2551, 0]
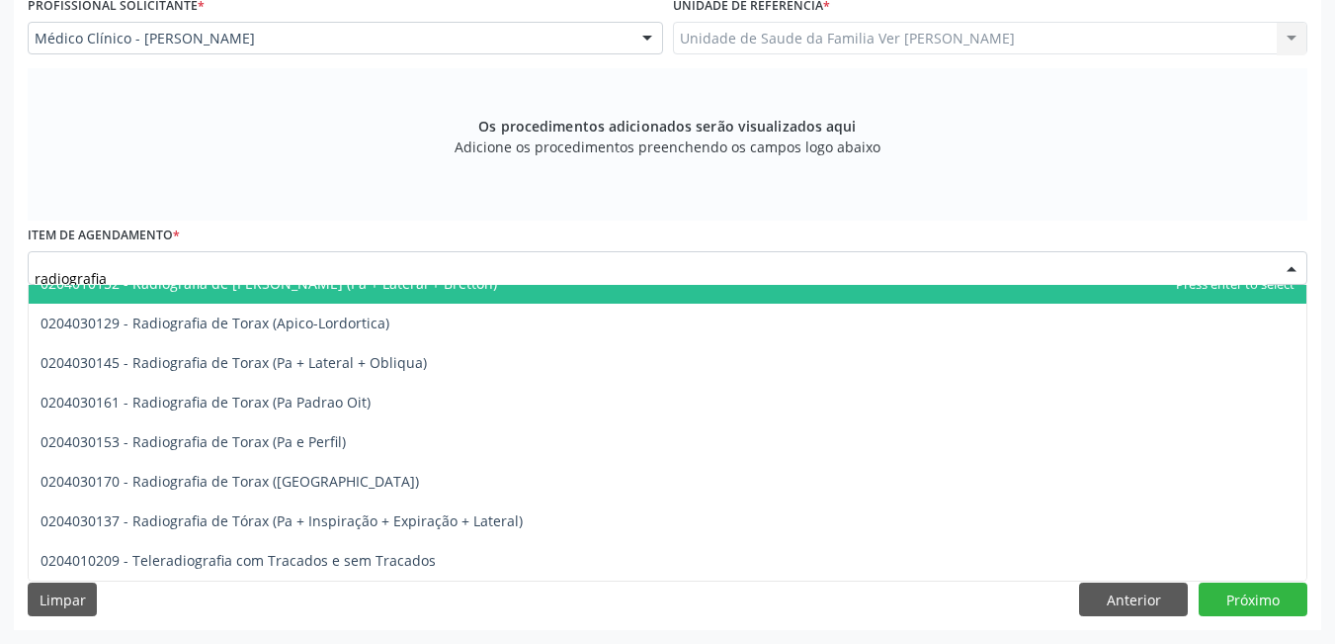
click at [390, 178] on div "Os procedimentos adicionados serão visualizados aqui Adicione os procedimentos …" at bounding box center [668, 144] width 1280 height 152
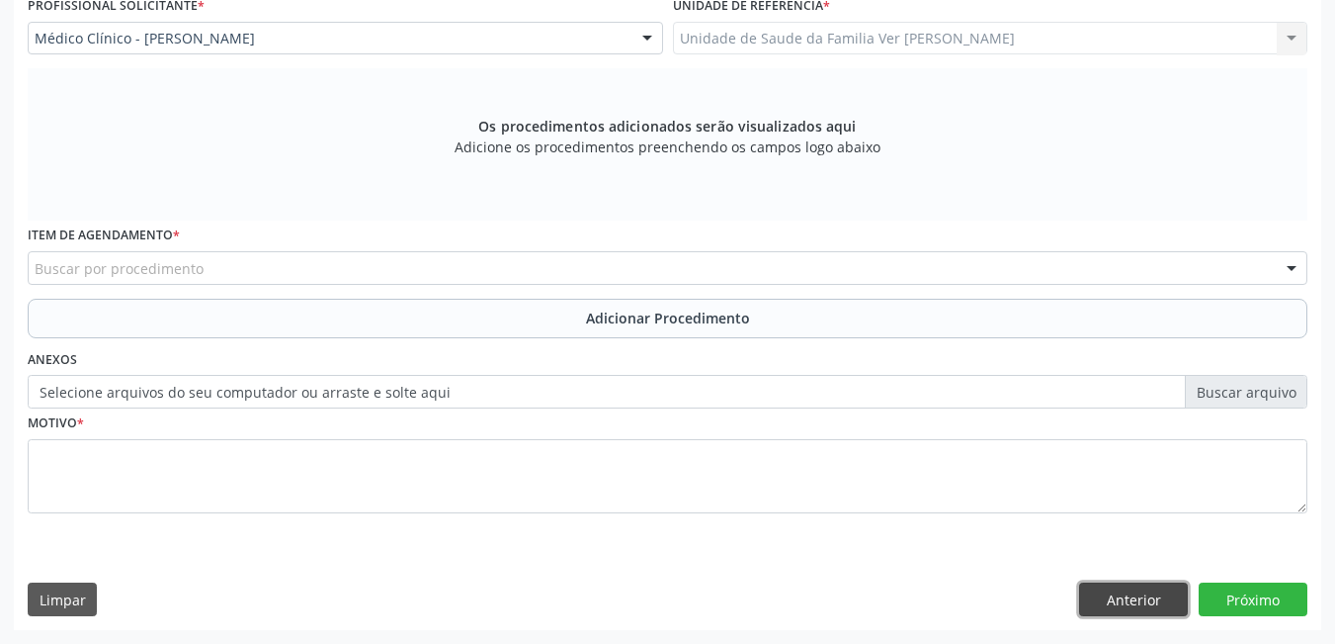
click at [1136, 590] on button "Anterior" at bounding box center [1133, 599] width 109 height 34
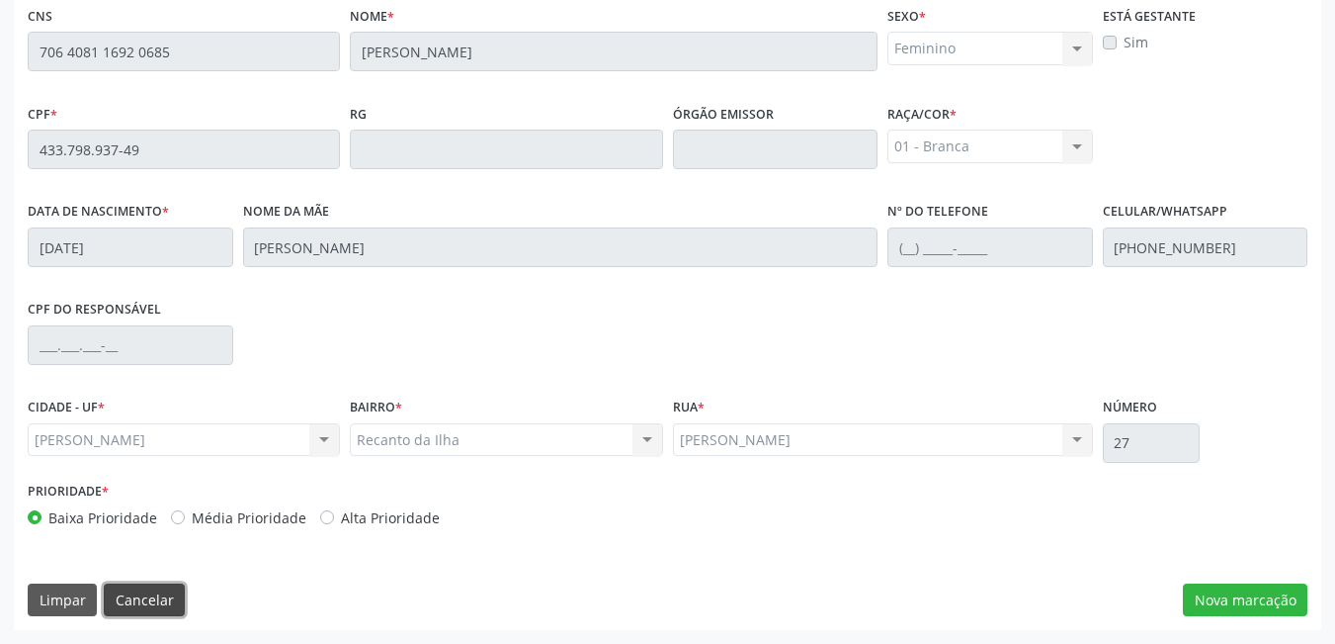
click at [160, 600] on button "Cancelar" at bounding box center [144, 600] width 81 height 34
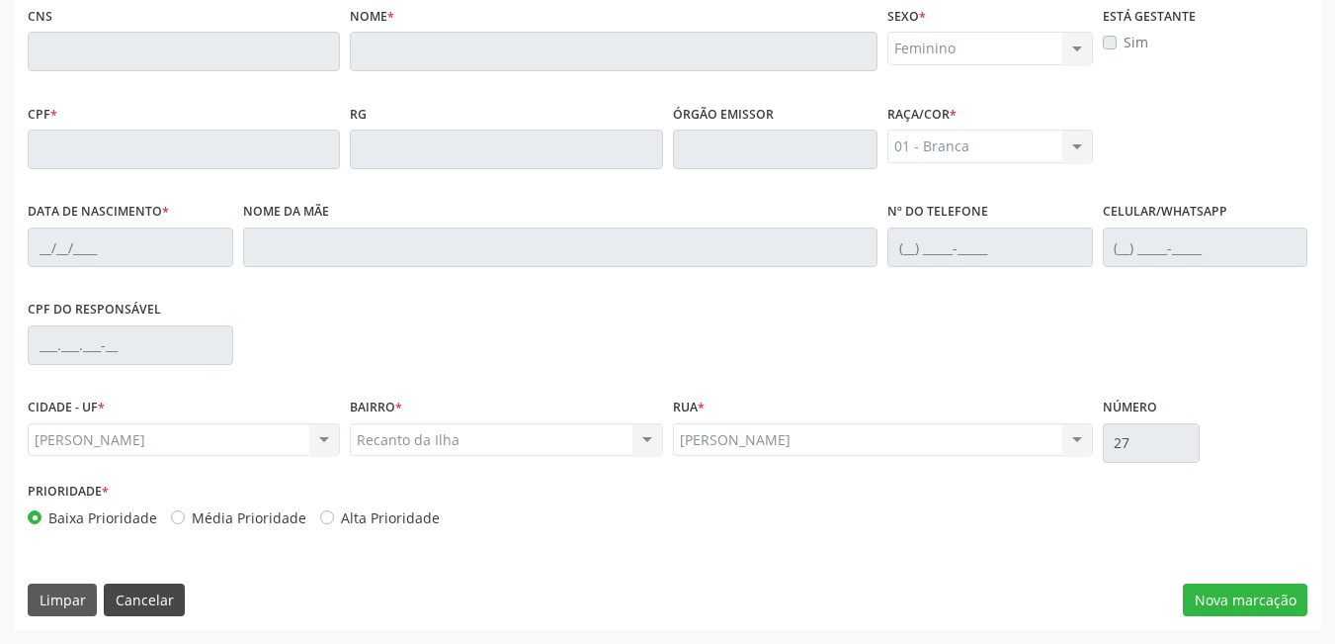
scroll to position [146, 0]
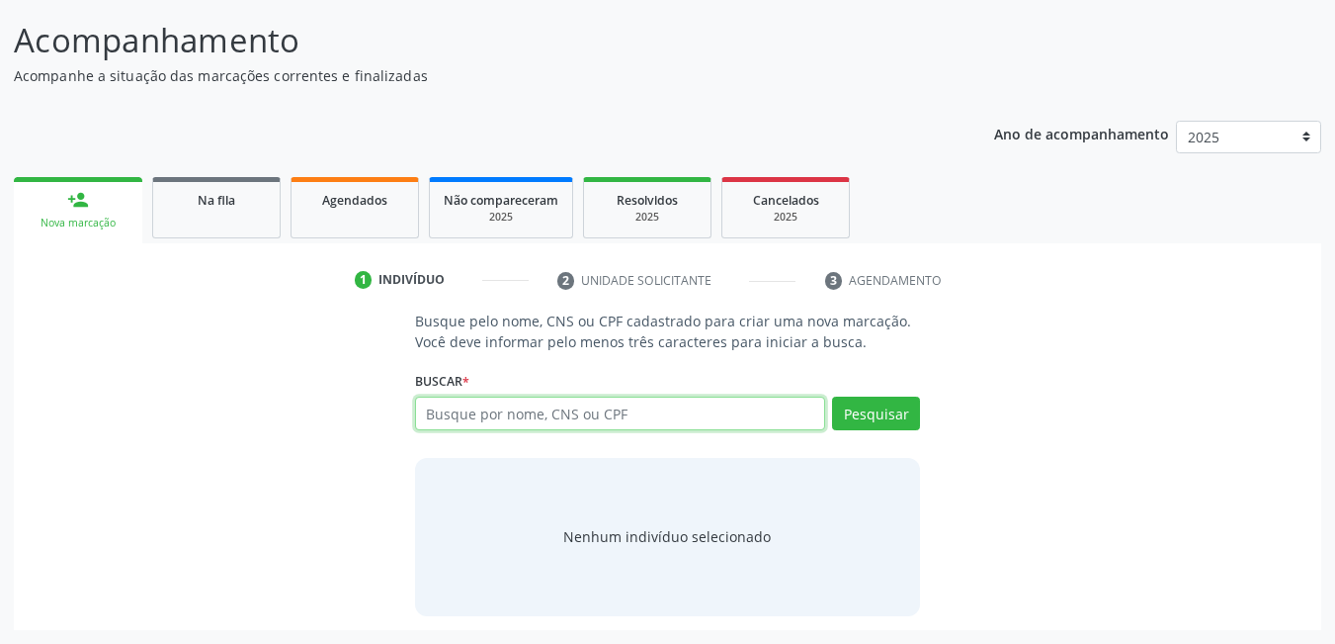
click at [669, 423] on input "text" at bounding box center [620, 413] width 411 height 34
